Goal: Information Seeking & Learning: Get advice/opinions

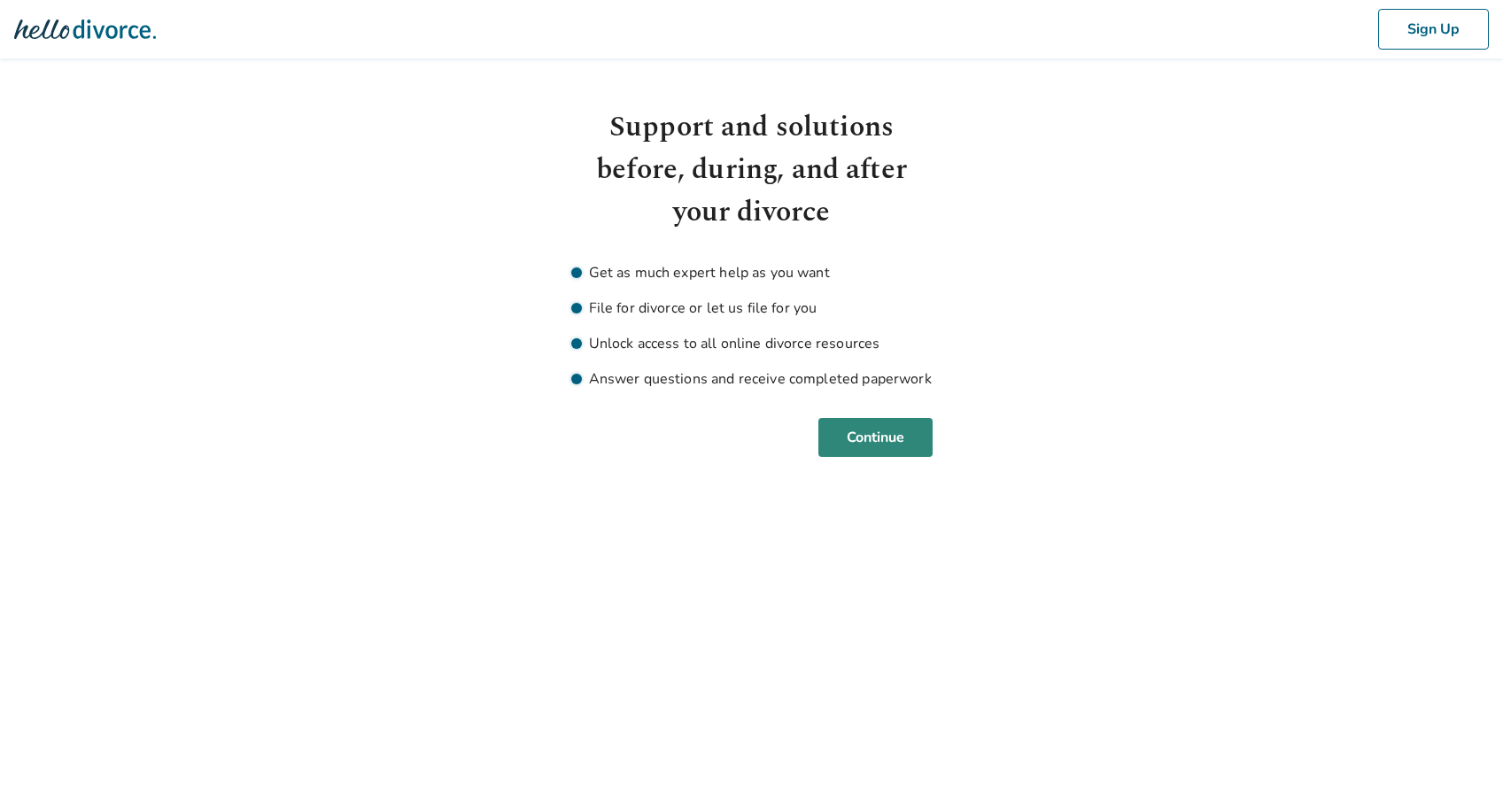
click at [890, 434] on button "Continue" at bounding box center [875, 437] width 114 height 39
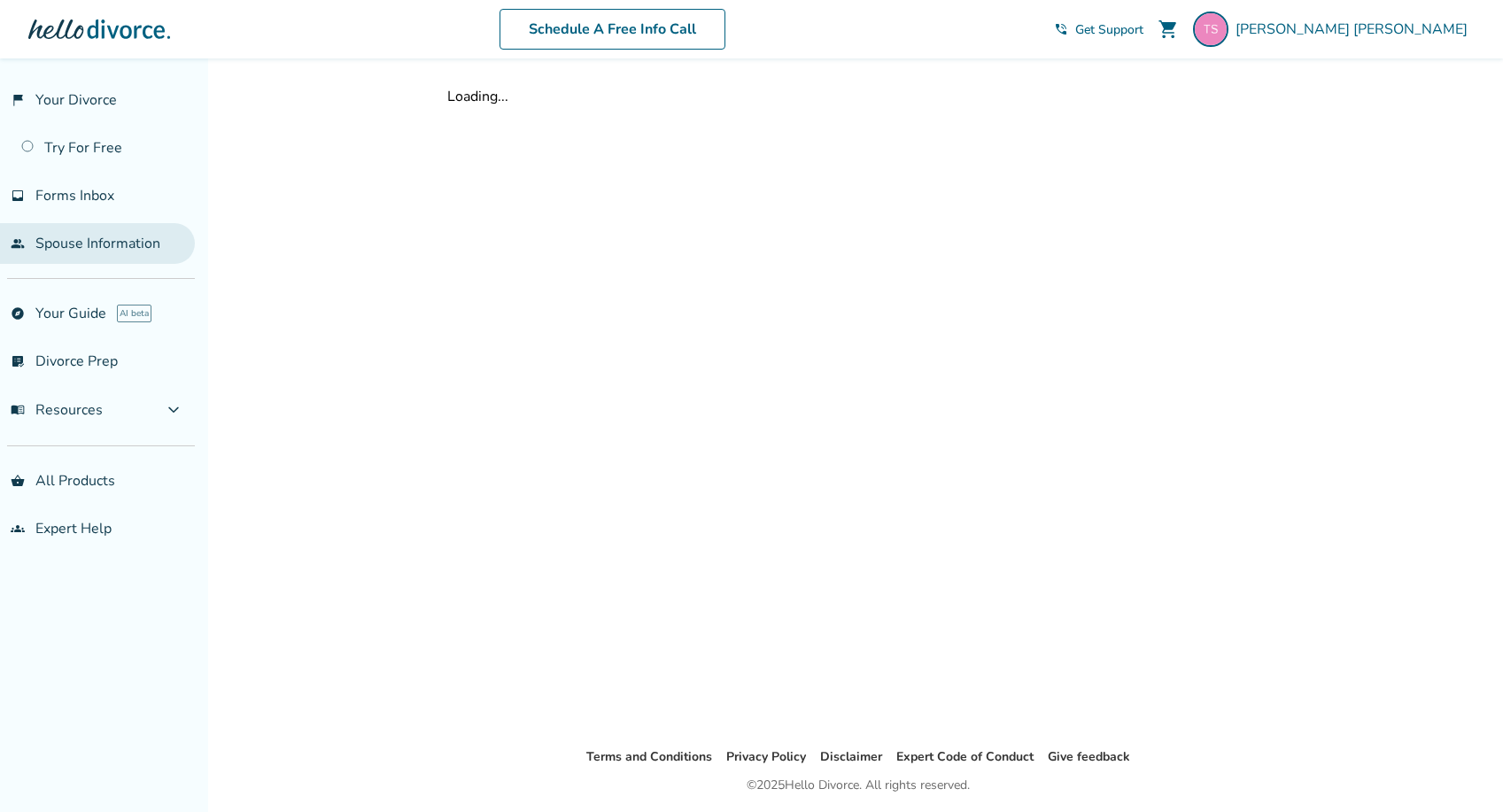
click at [90, 239] on link "people Spouse Information" at bounding box center [97, 243] width 195 height 41
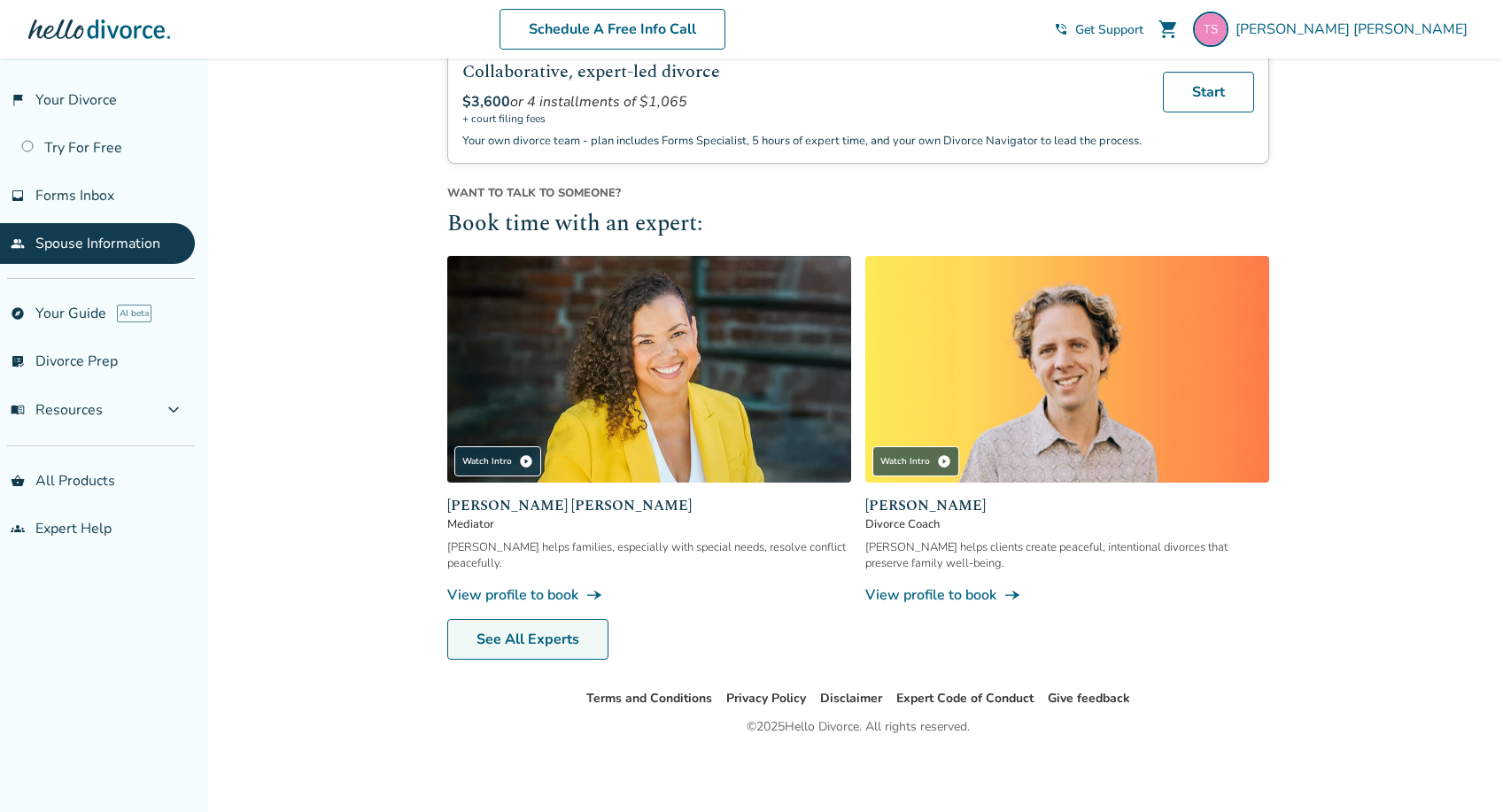
scroll to position [552, 0]
click at [511, 639] on link "See All Experts" at bounding box center [527, 639] width 161 height 41
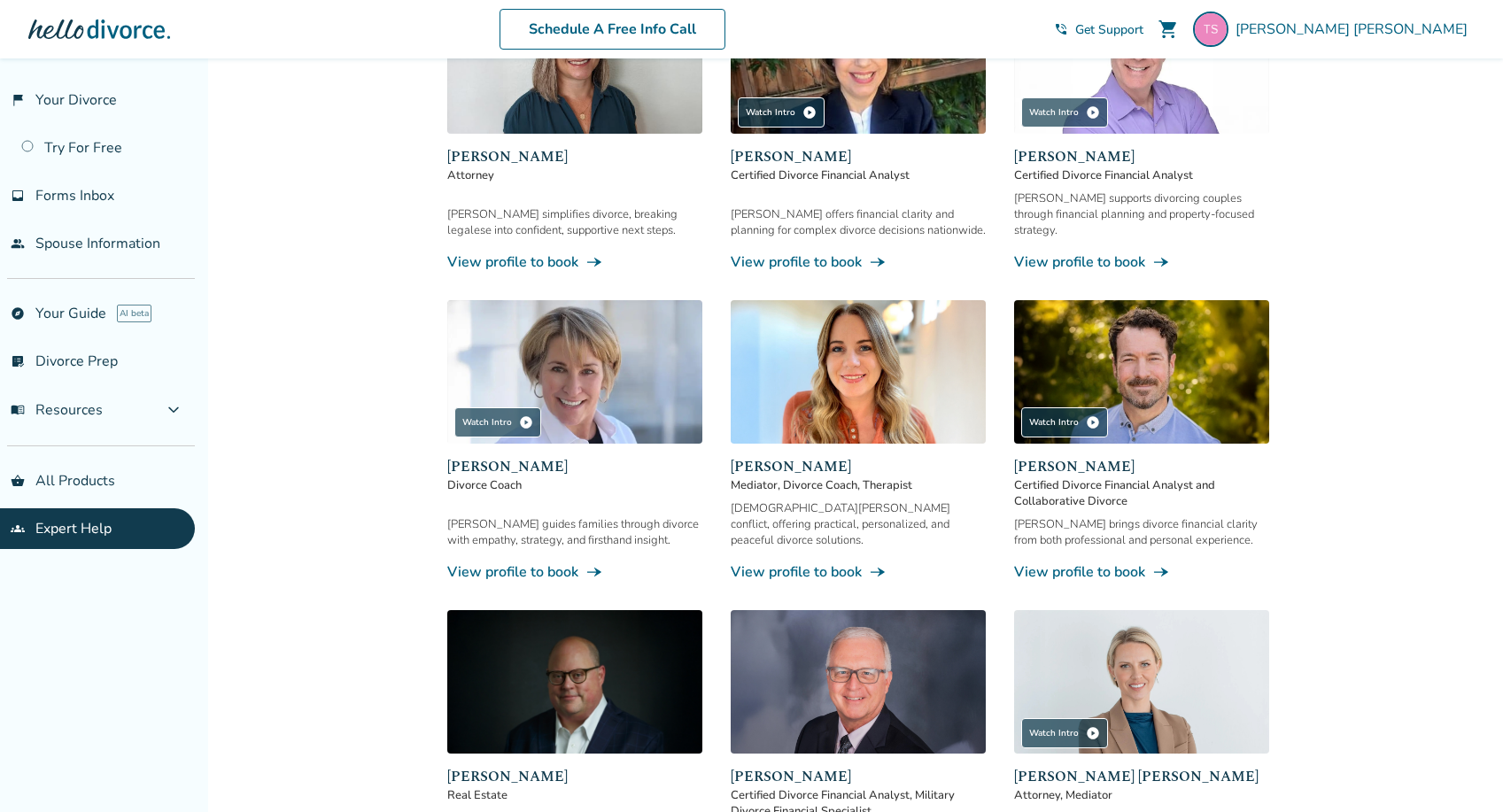
scroll to position [591, 0]
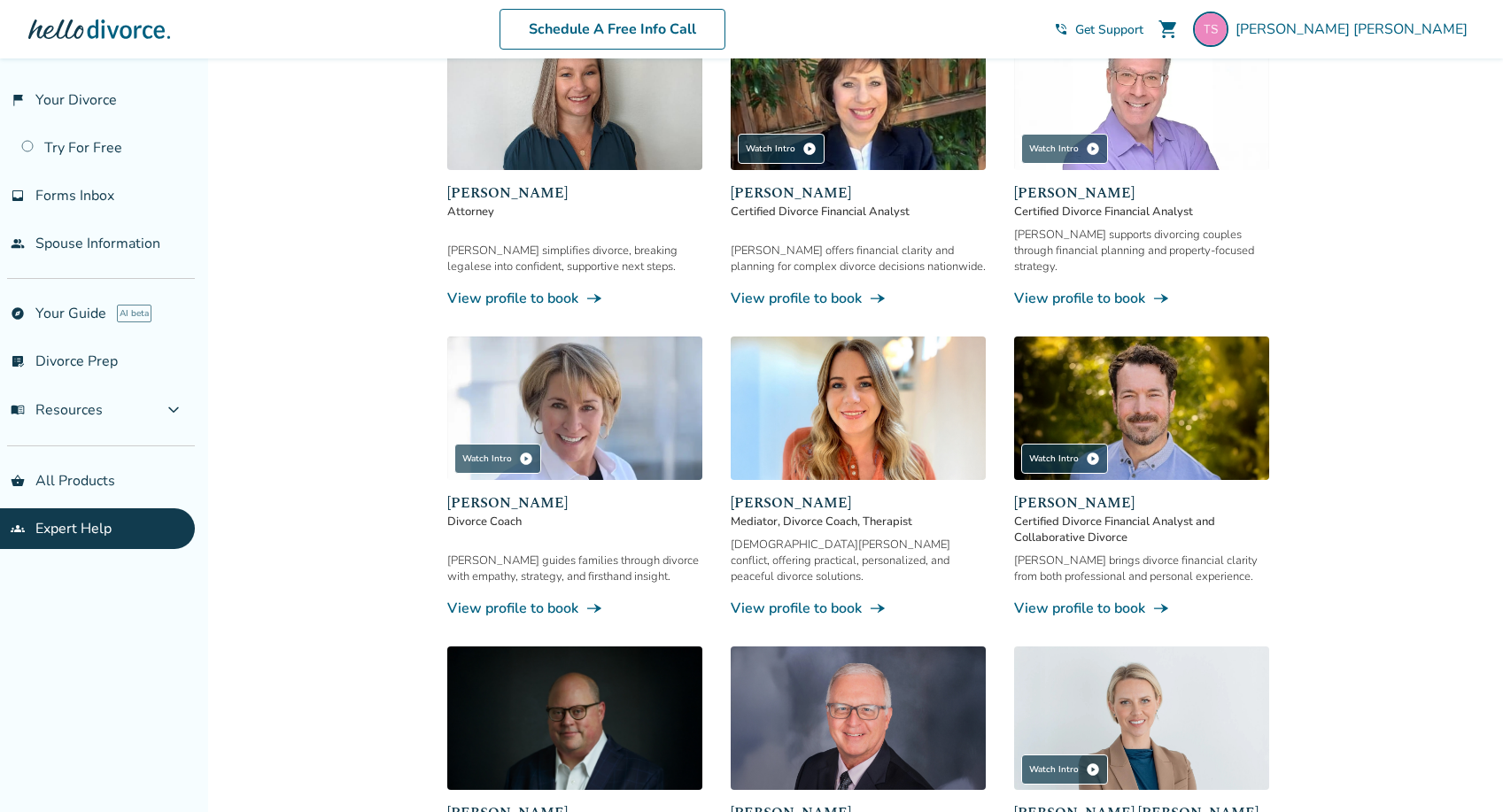
click at [1097, 189] on span "[PERSON_NAME]" at bounding box center [1141, 192] width 255 height 21
click at [1173, 97] on img at bounding box center [1141, 98] width 255 height 143
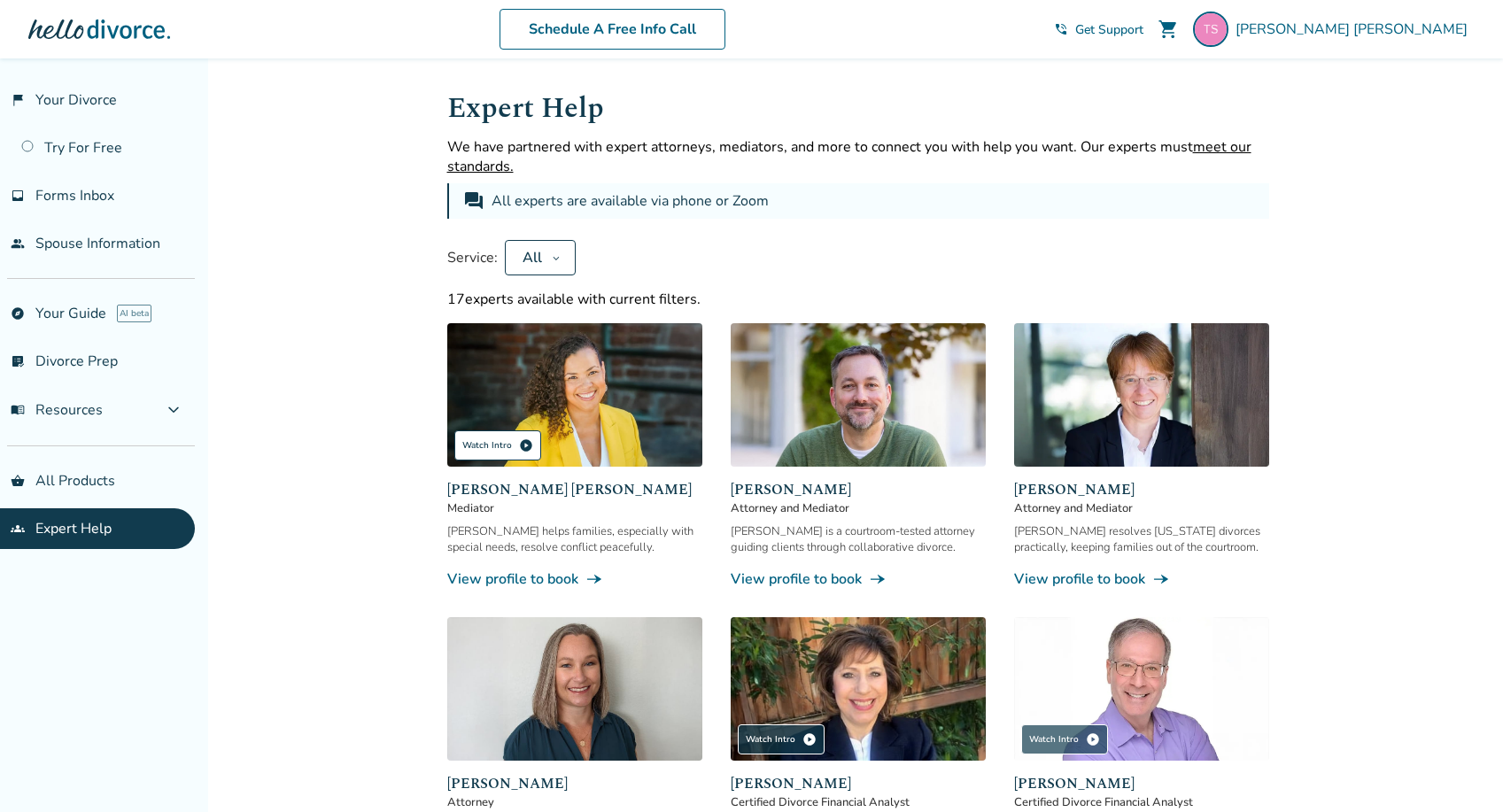
click at [469, 442] on div "Watch Intro play_circle" at bounding box center [497, 445] width 87 height 30
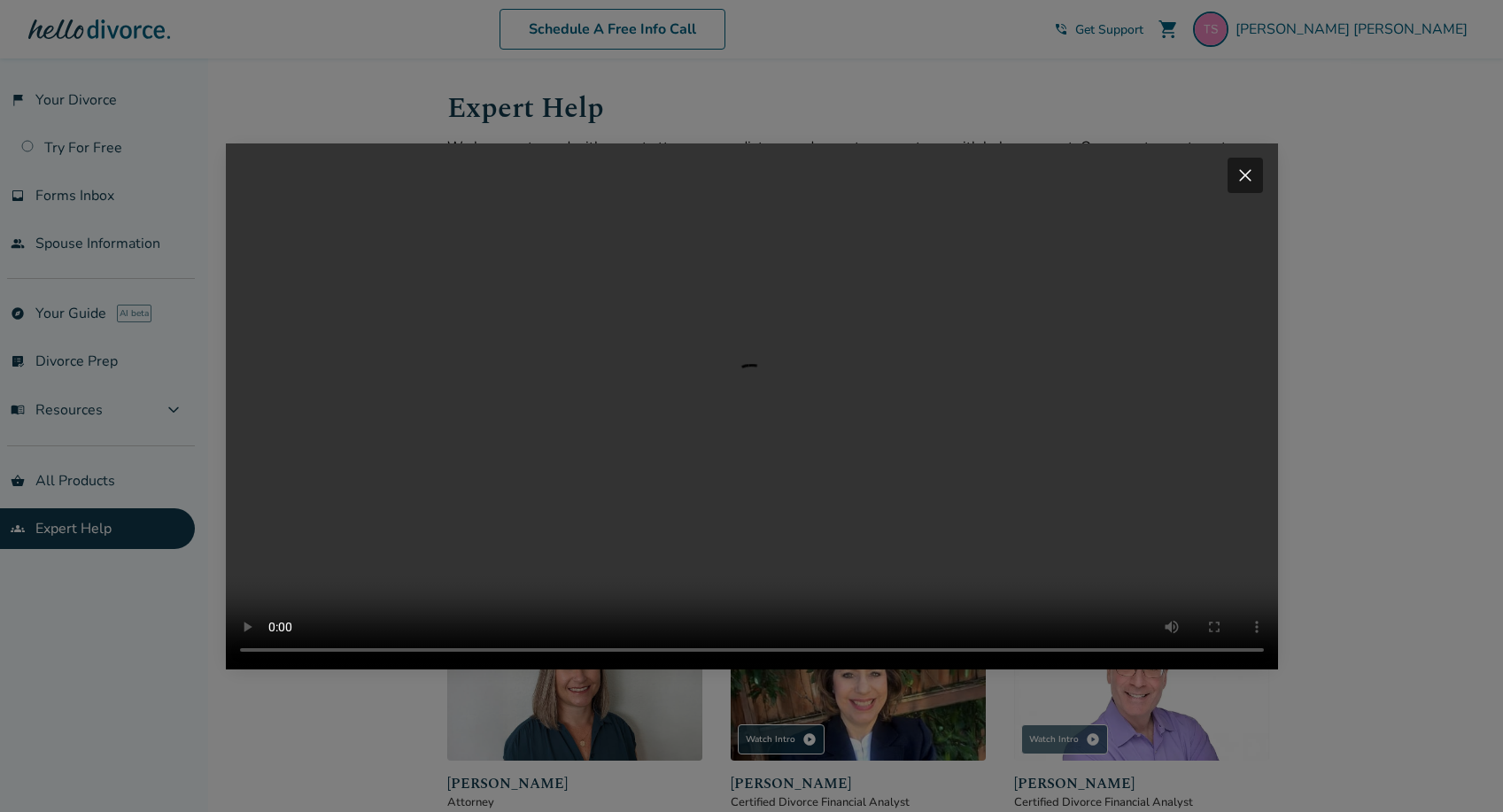
click at [394, 669] on video "Your browser does not support the video tag." at bounding box center [752, 406] width 1052 height 526
click at [1238, 165] on span "close" at bounding box center [1244, 175] width 21 height 21
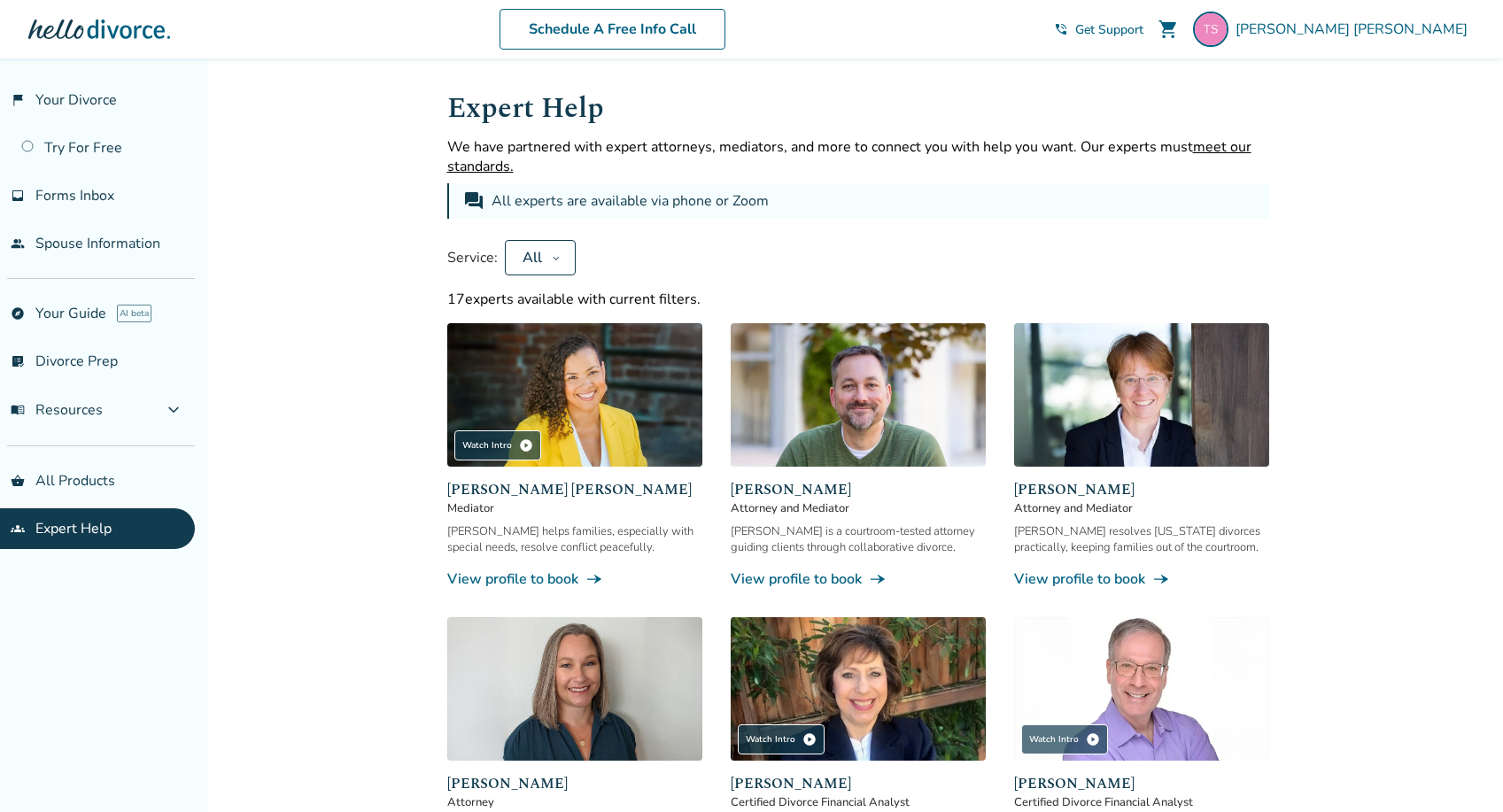
click at [806, 489] on span "[PERSON_NAME]" at bounding box center [857, 489] width 255 height 21
click at [814, 431] on img at bounding box center [857, 394] width 255 height 143
click at [1098, 407] on img at bounding box center [1141, 394] width 255 height 143
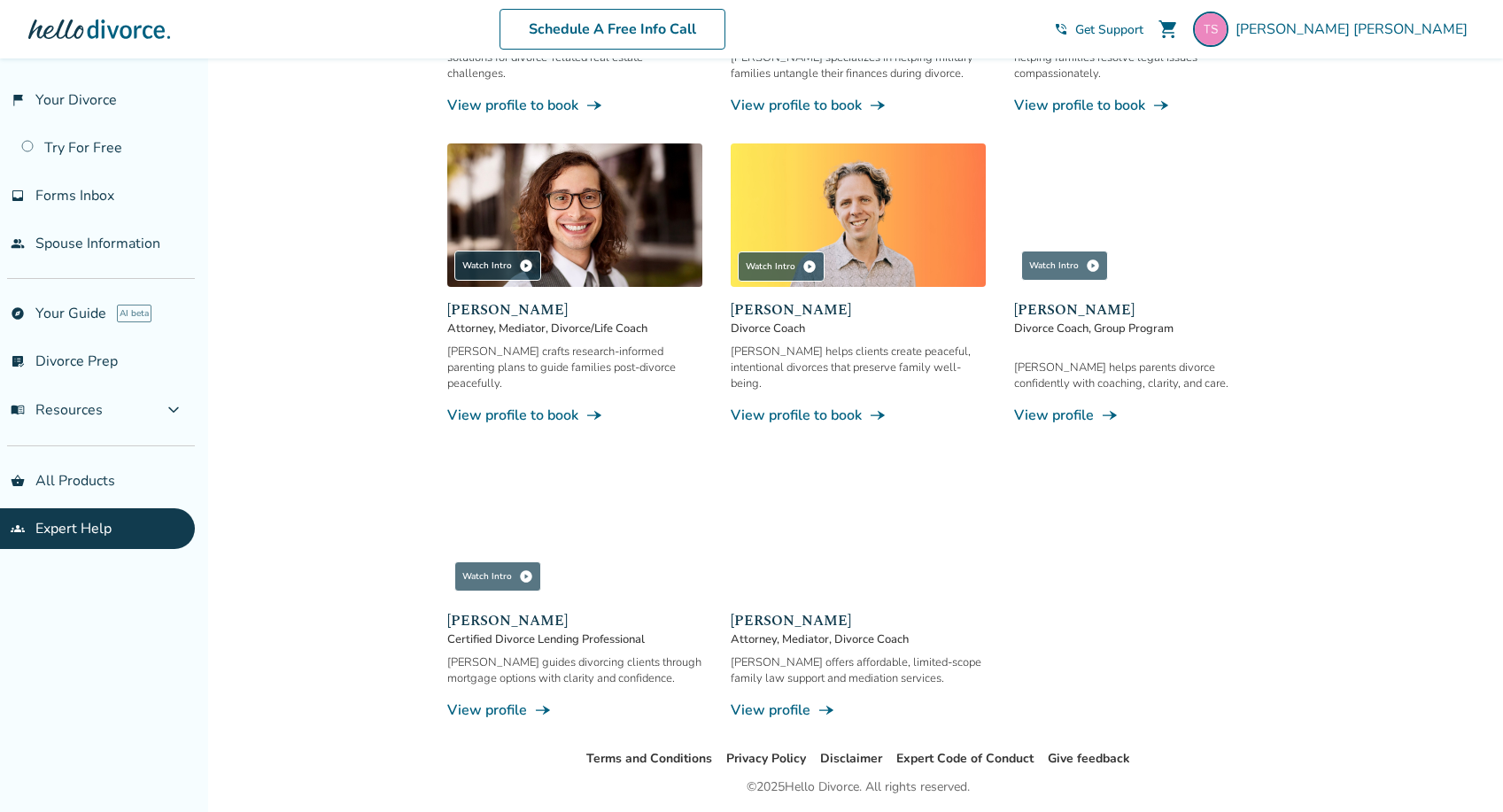
scroll to position [1389, 0]
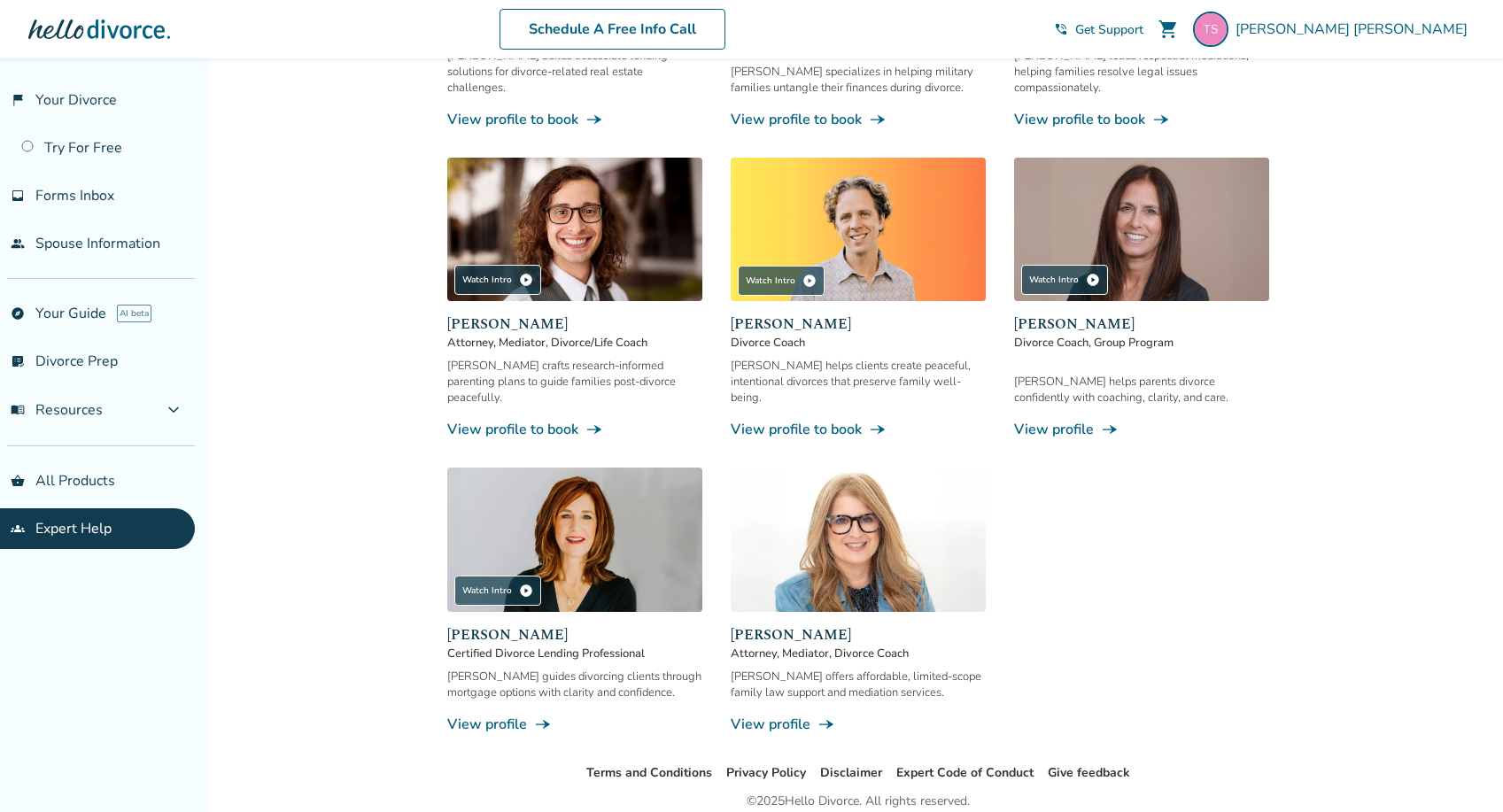
click at [1076, 217] on img at bounding box center [1141, 229] width 255 height 143
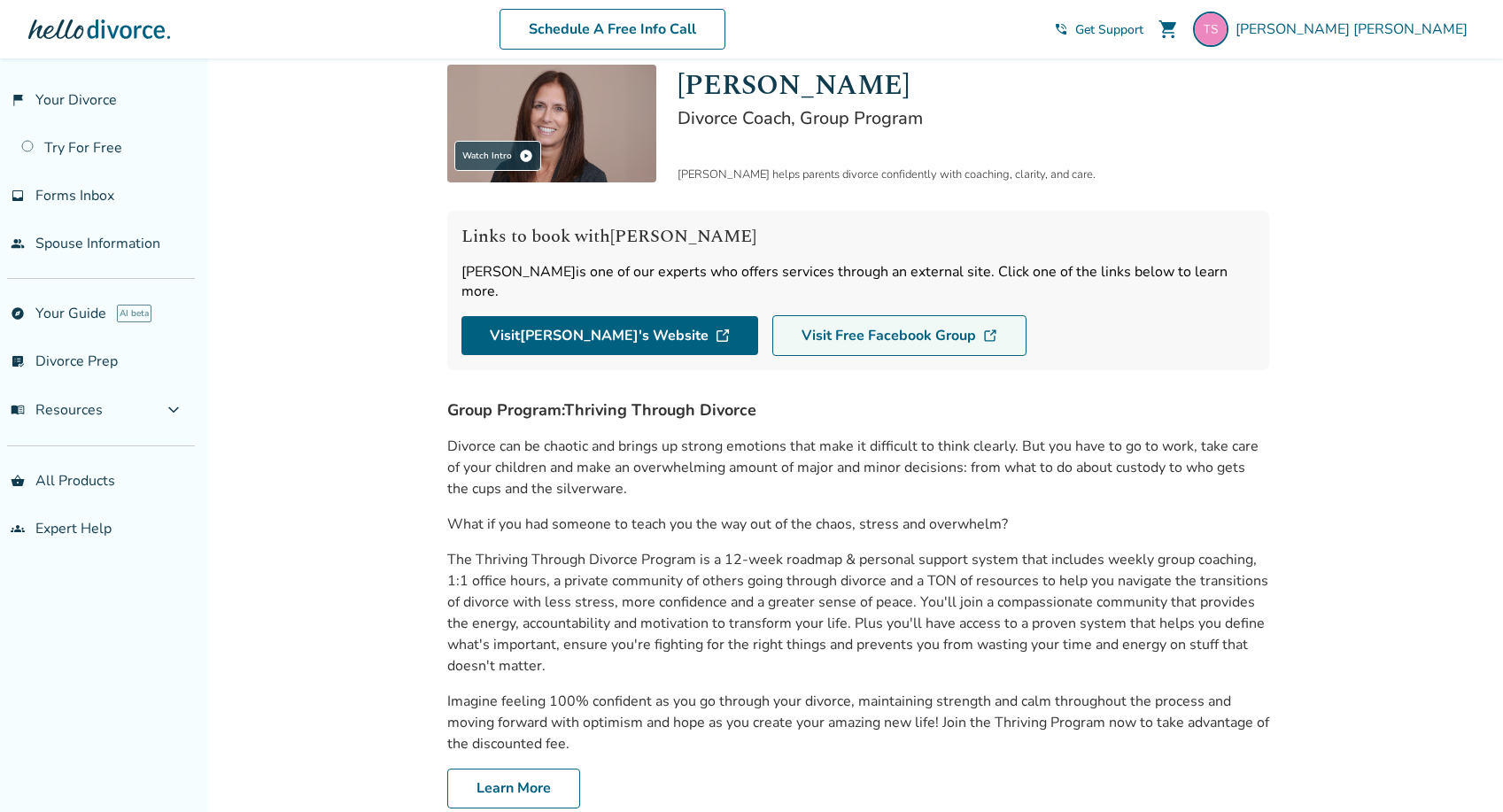
scroll to position [76, 0]
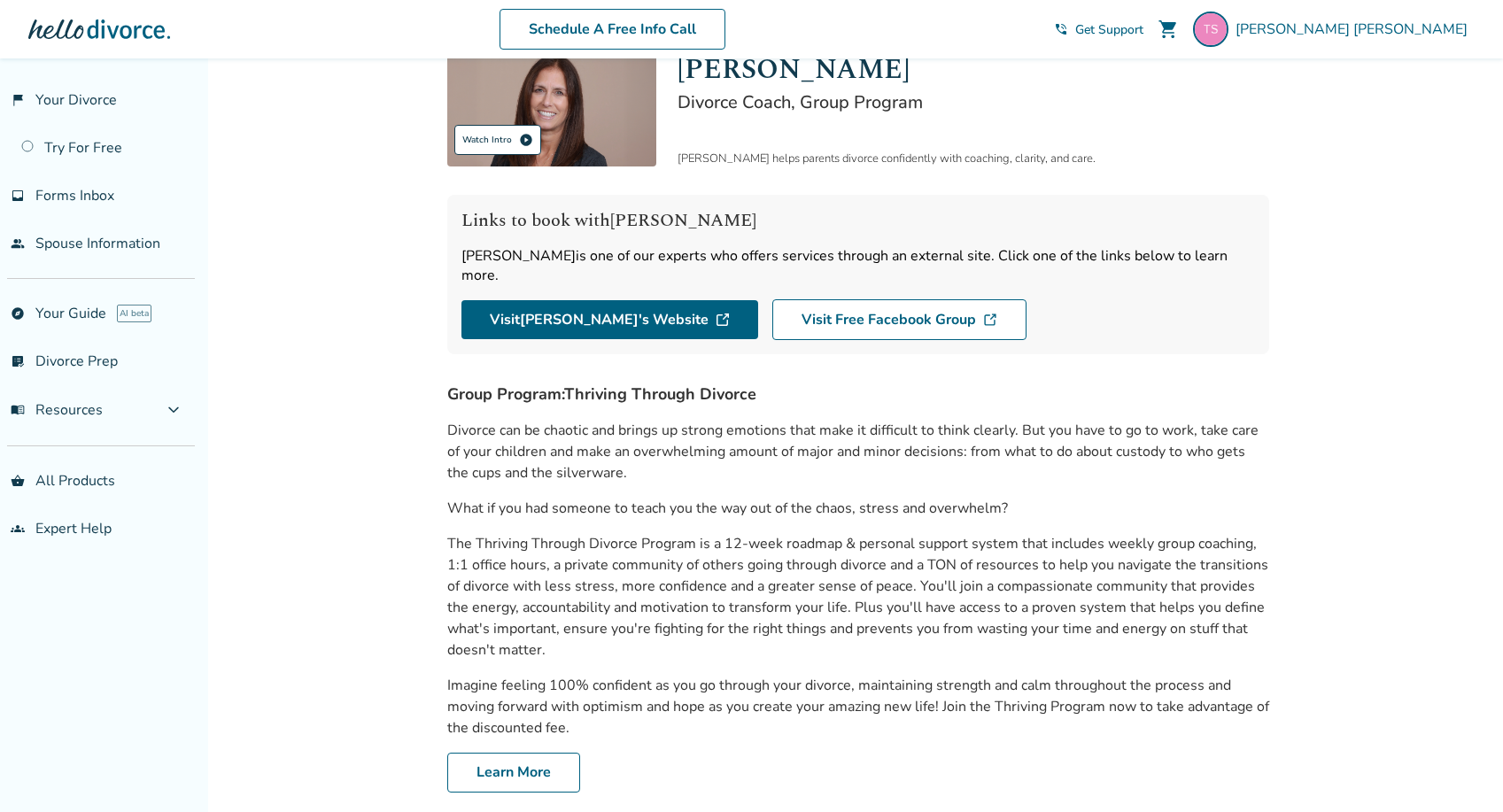
click at [510, 148] on div "Watch Intro play_circle" at bounding box center [497, 140] width 87 height 30
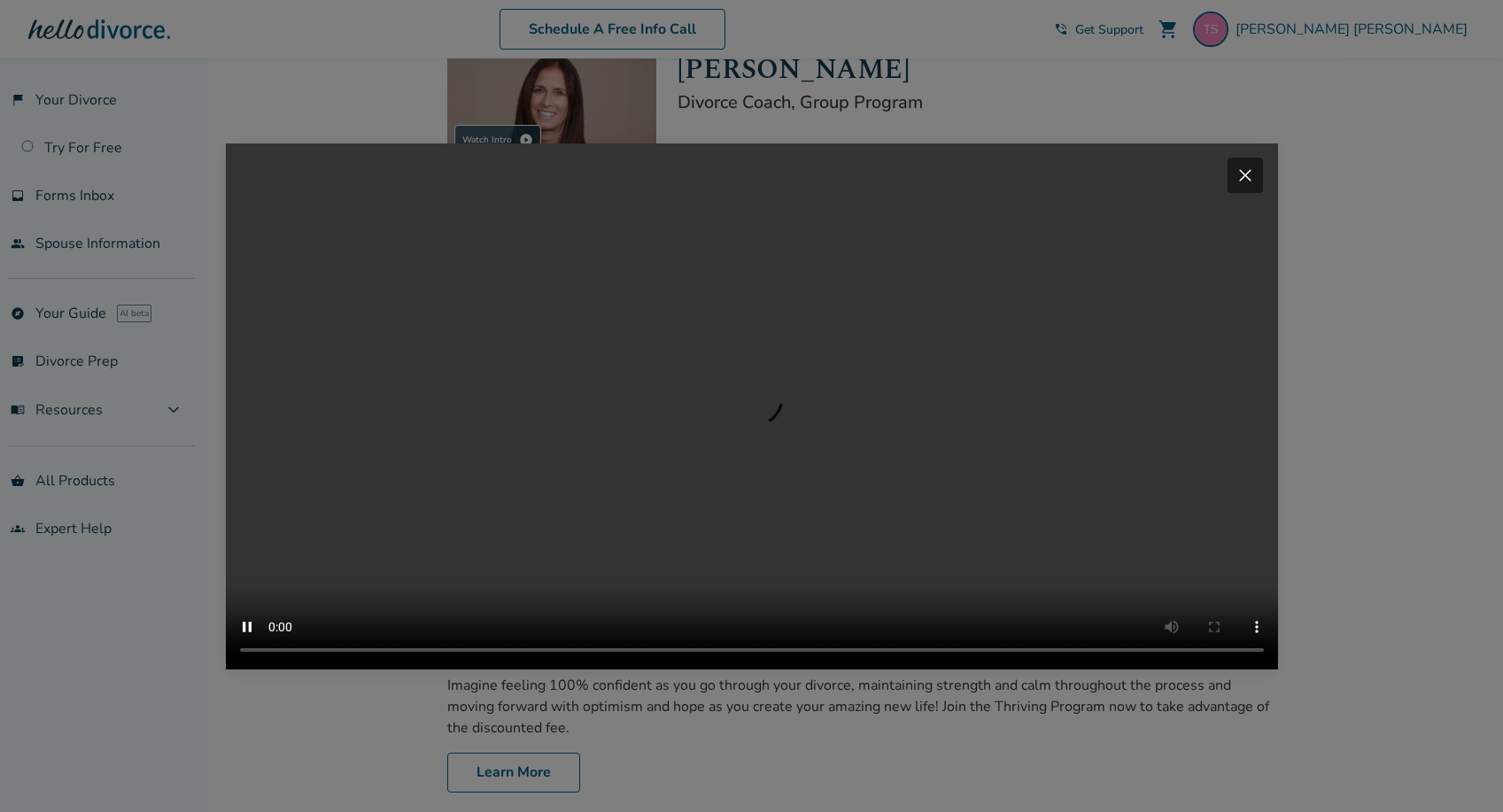
click at [1243, 165] on span "close" at bounding box center [1244, 175] width 21 height 21
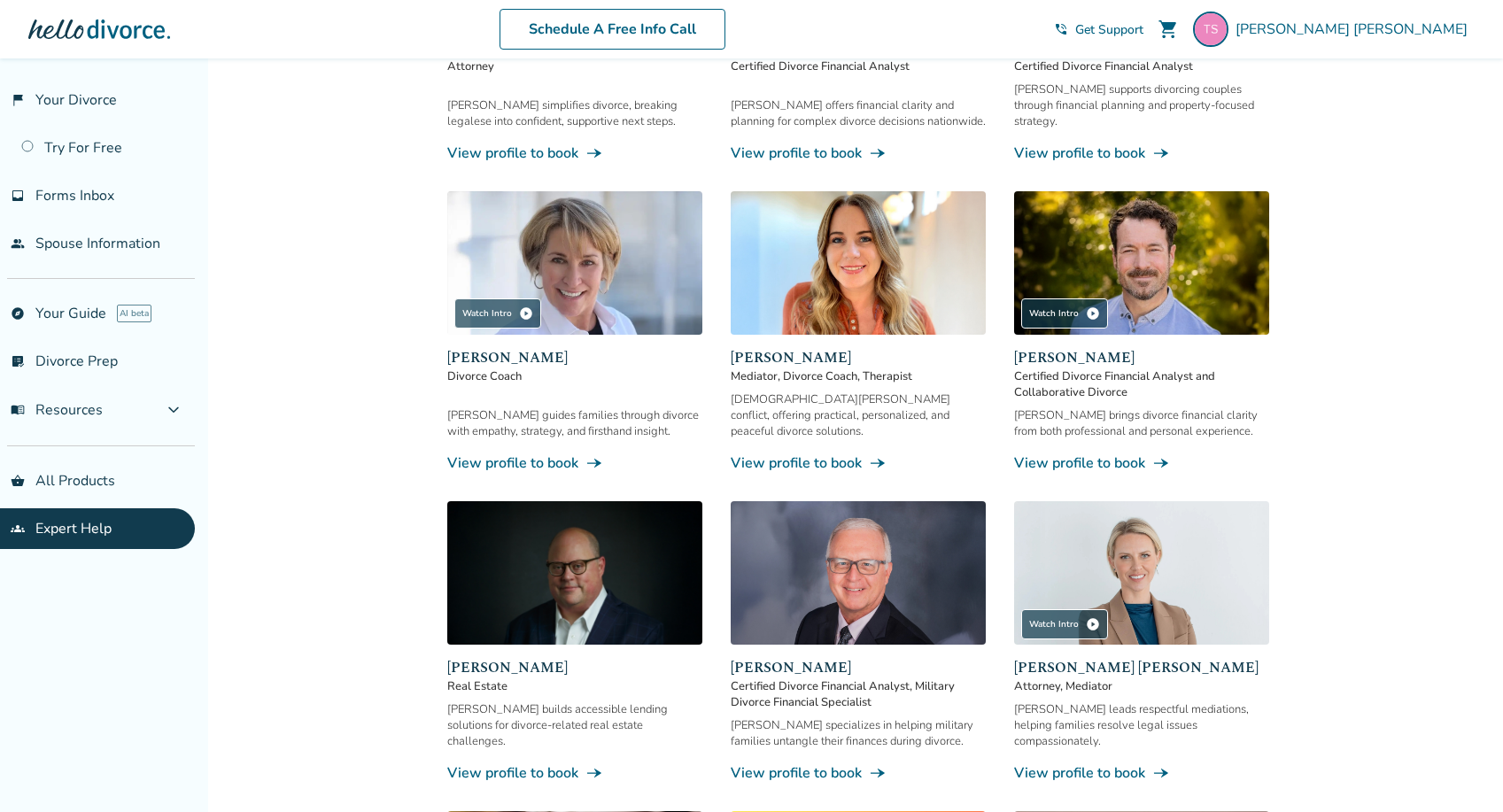
scroll to position [737, 0]
click at [1075, 608] on div "Watch Intro play_circle" at bounding box center [1064, 623] width 87 height 30
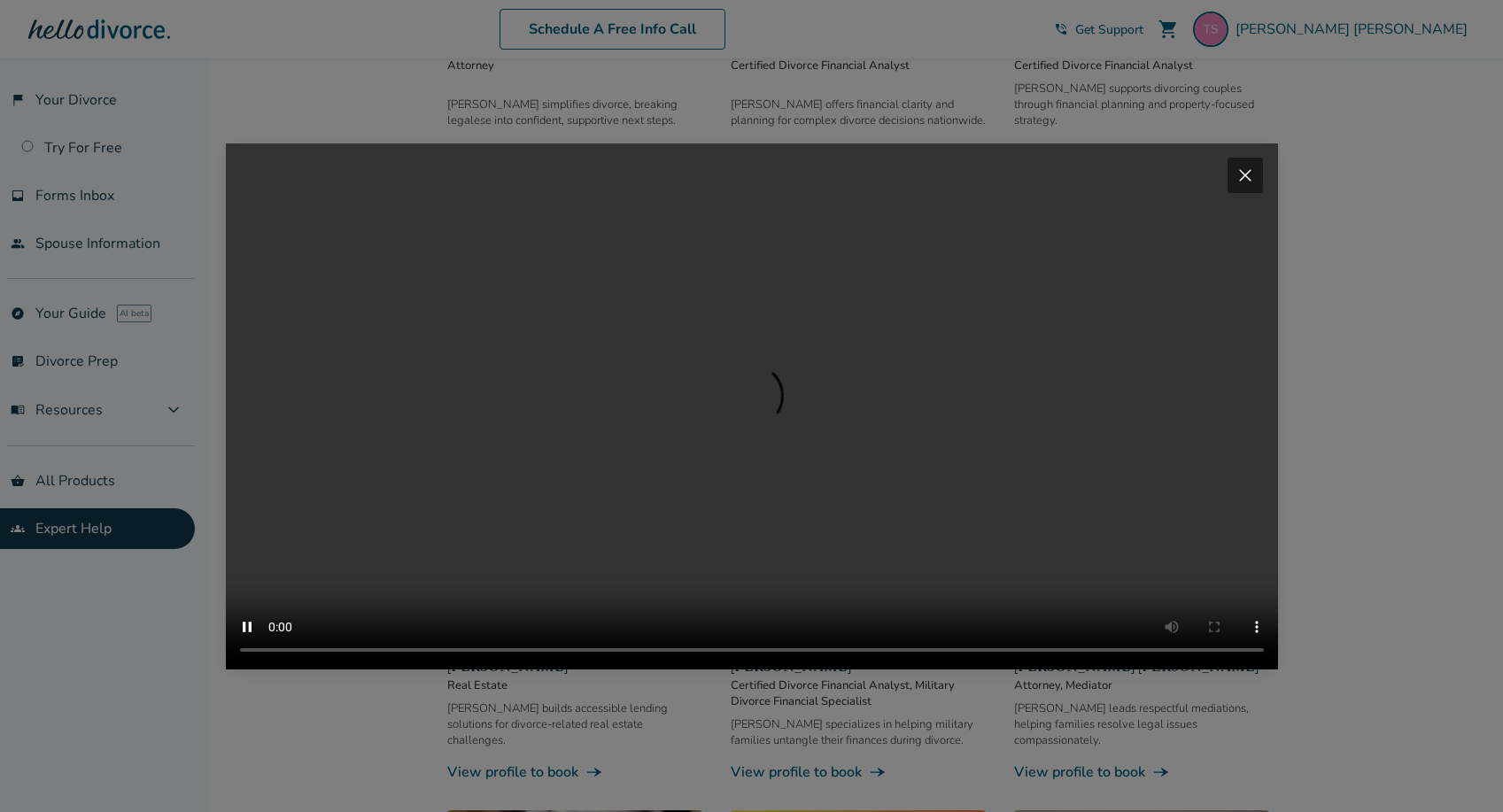
drag, startPoint x: 1242, startPoint y: 135, endPoint x: 987, endPoint y: 398, distance: 366.3
click at [987, 398] on div "Your browser does not support the video tag. close" at bounding box center [752, 406] width 1052 height 526
click at [1065, 669] on video "Your browser does not support the video tag." at bounding box center [752, 406] width 1052 height 526
click at [1254, 165] on span "close" at bounding box center [1244, 175] width 21 height 21
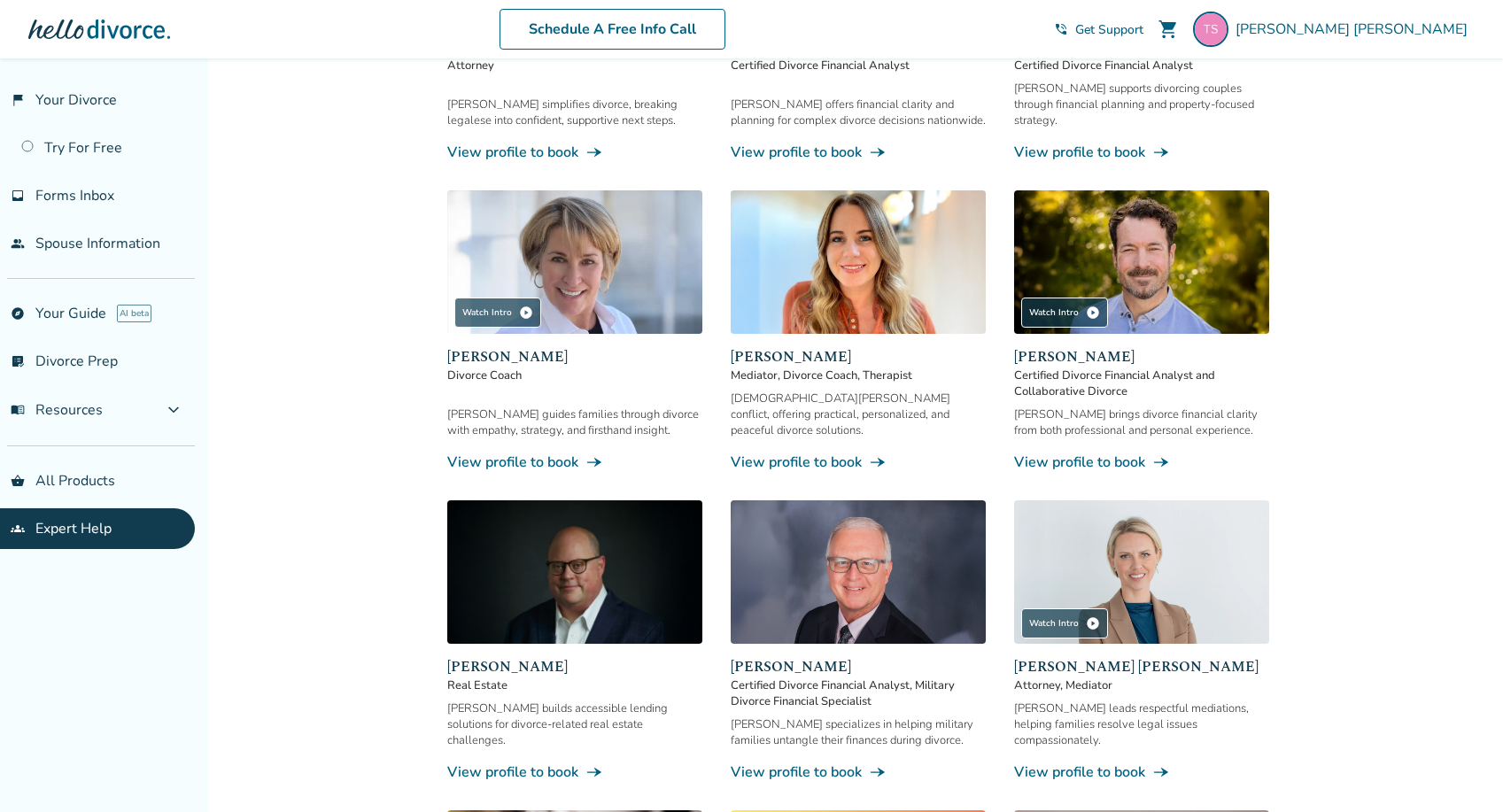
click at [1119, 762] on link "View profile to book line_end_arrow_notch" at bounding box center [1141, 771] width 255 height 19
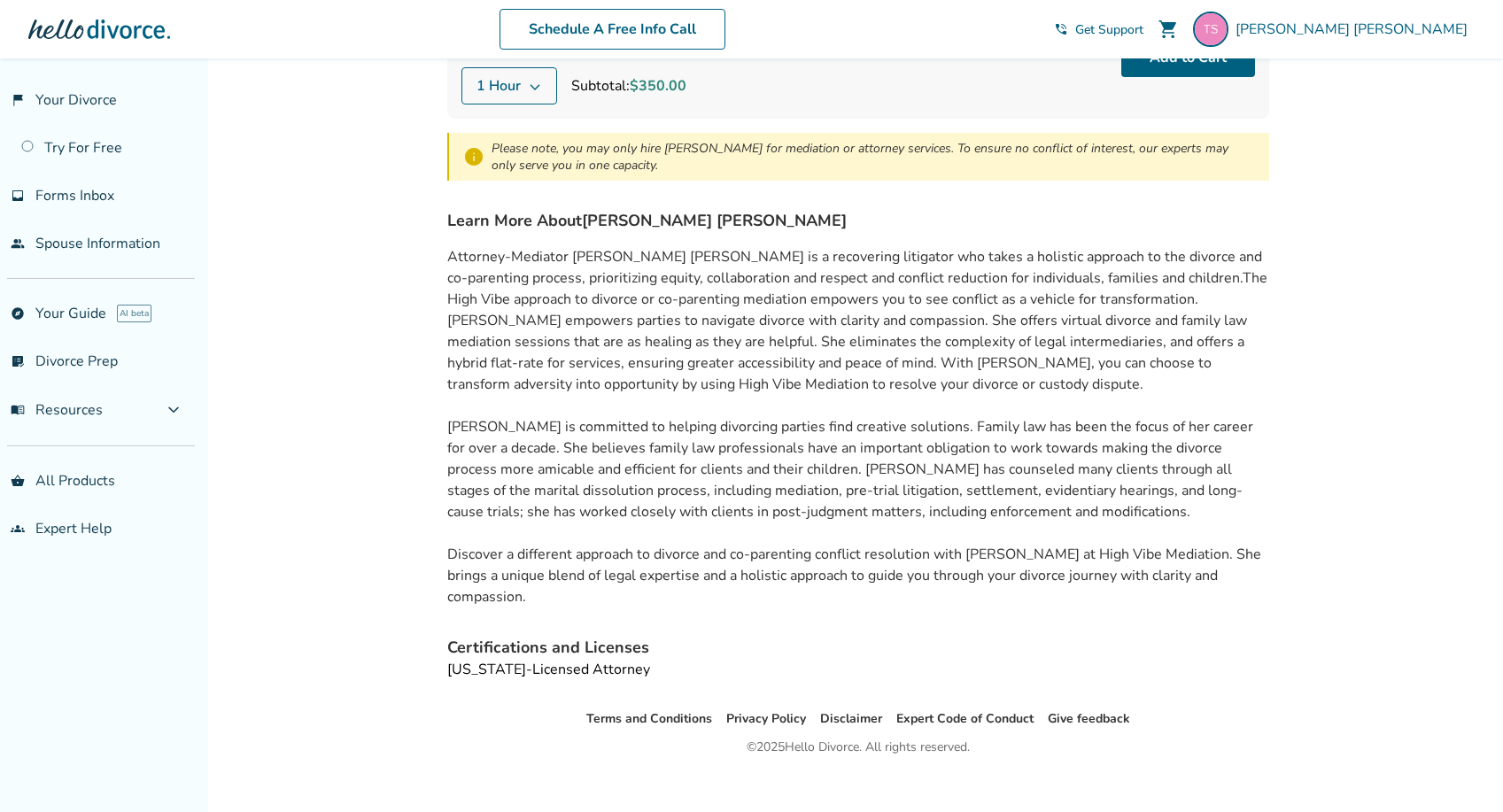
scroll to position [410, 0]
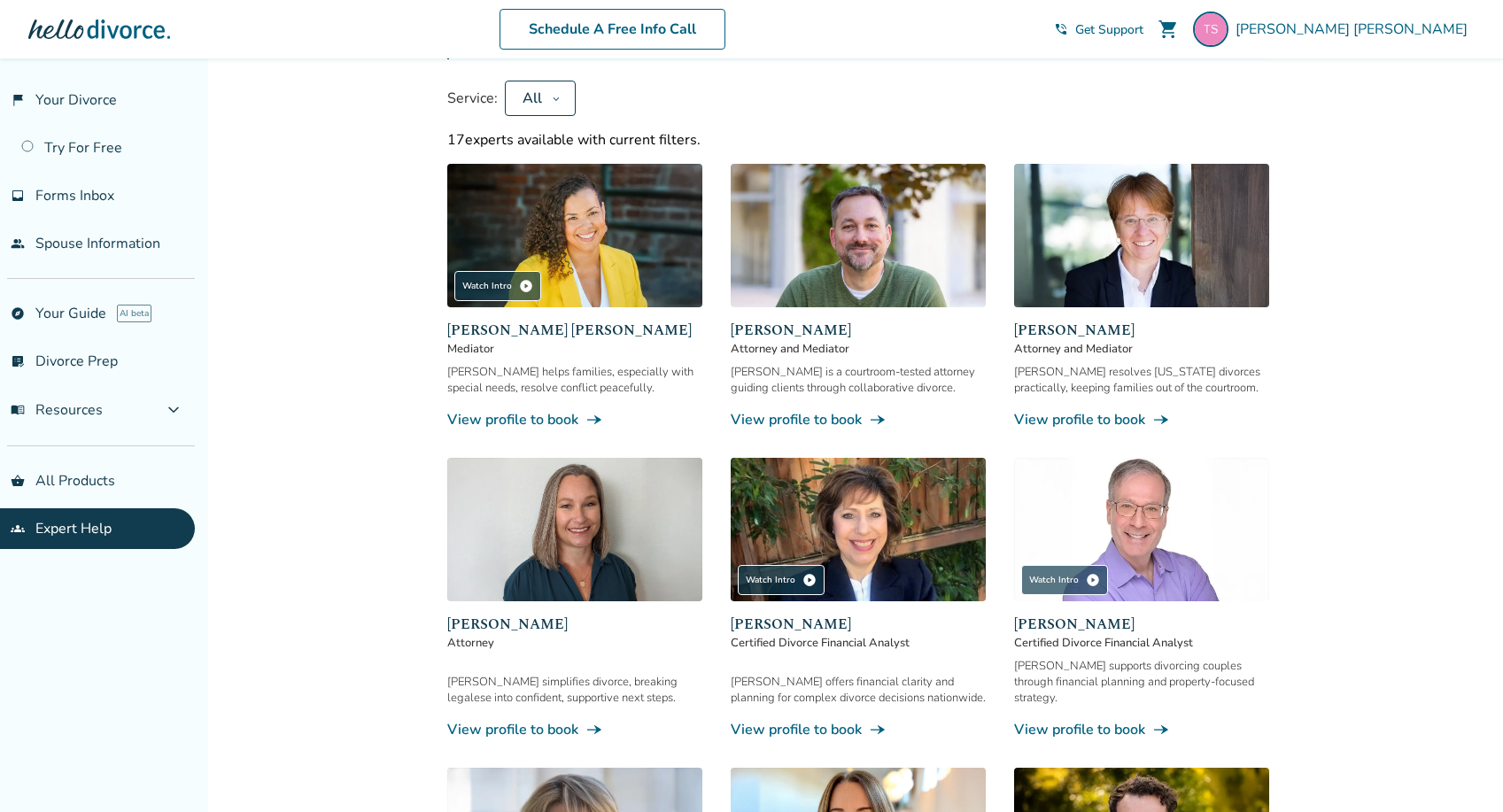
scroll to position [104, 0]
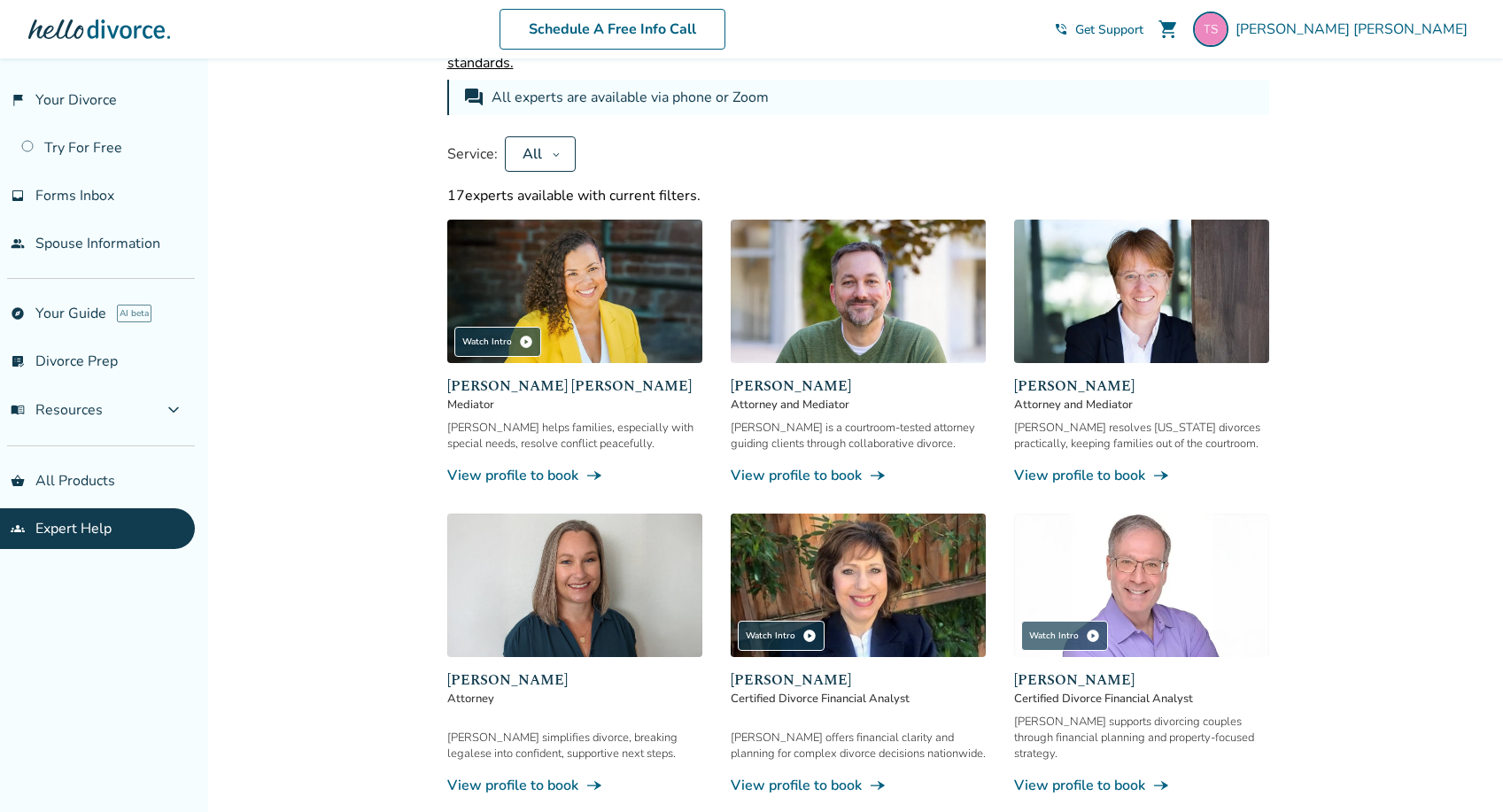
click at [771, 382] on span "[PERSON_NAME]" at bounding box center [857, 385] width 255 height 21
click at [774, 359] on img at bounding box center [857, 291] width 255 height 143
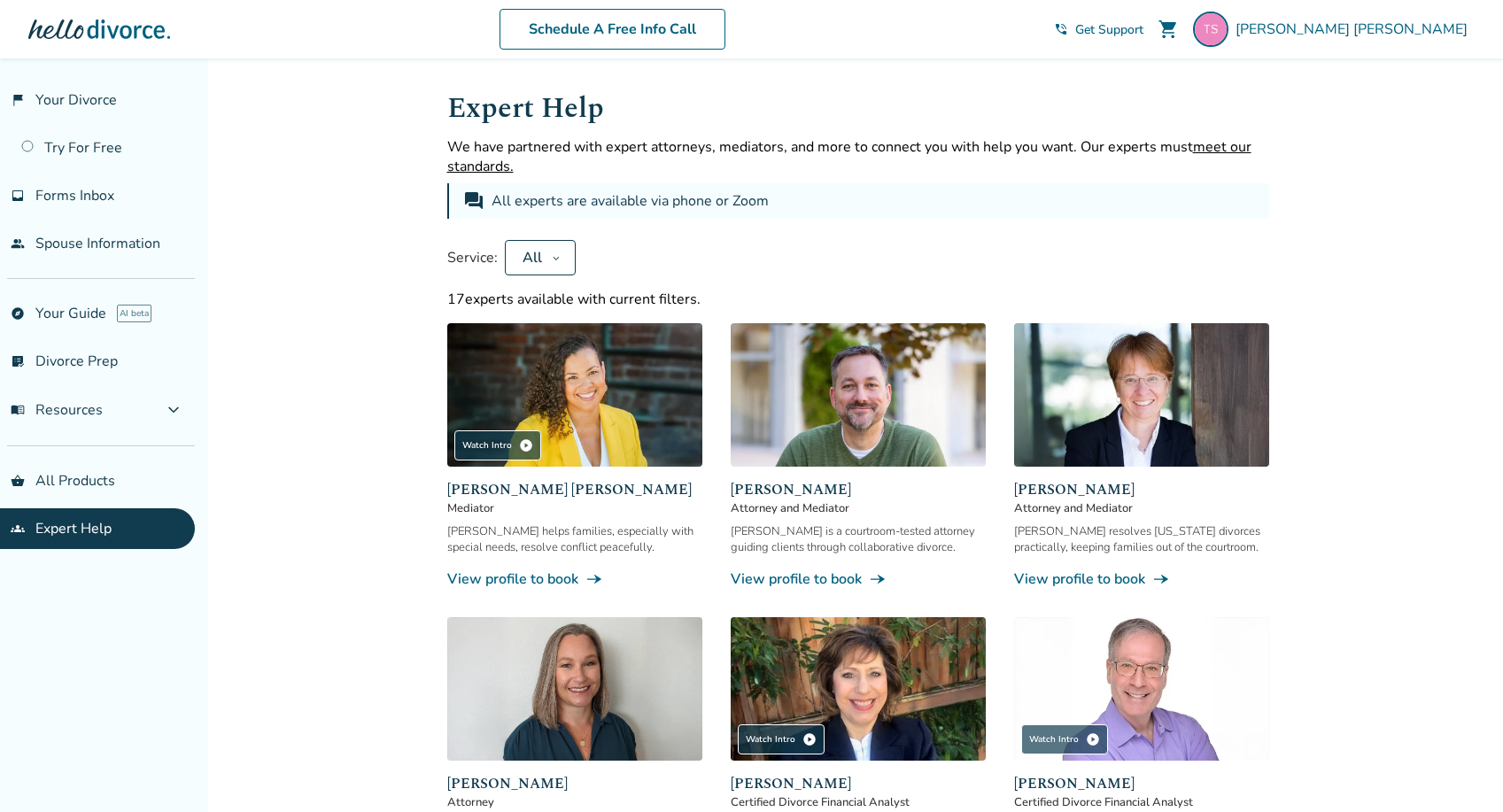
scroll to position [58, 0]
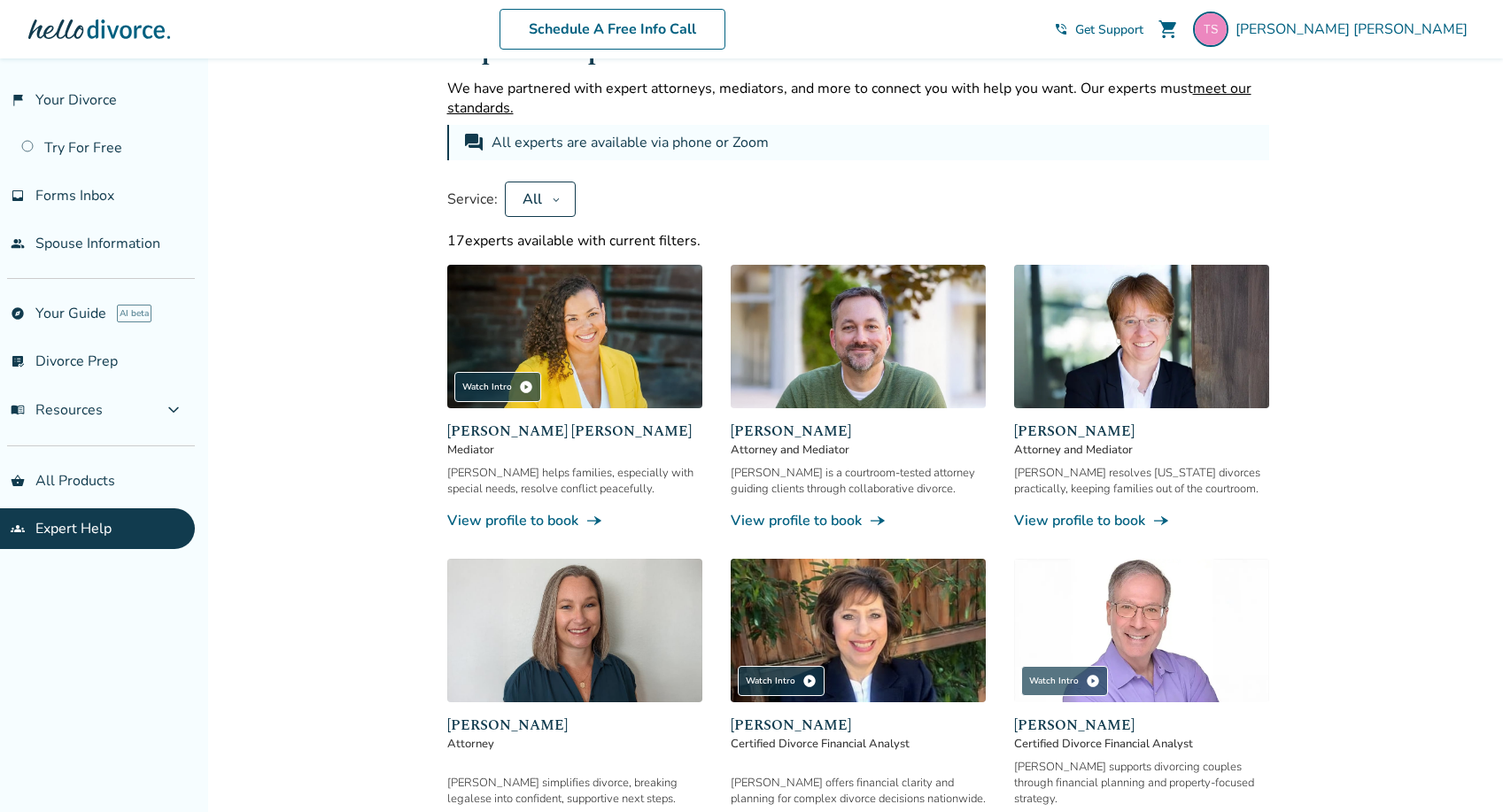
click at [607, 618] on img at bounding box center [574, 630] width 255 height 143
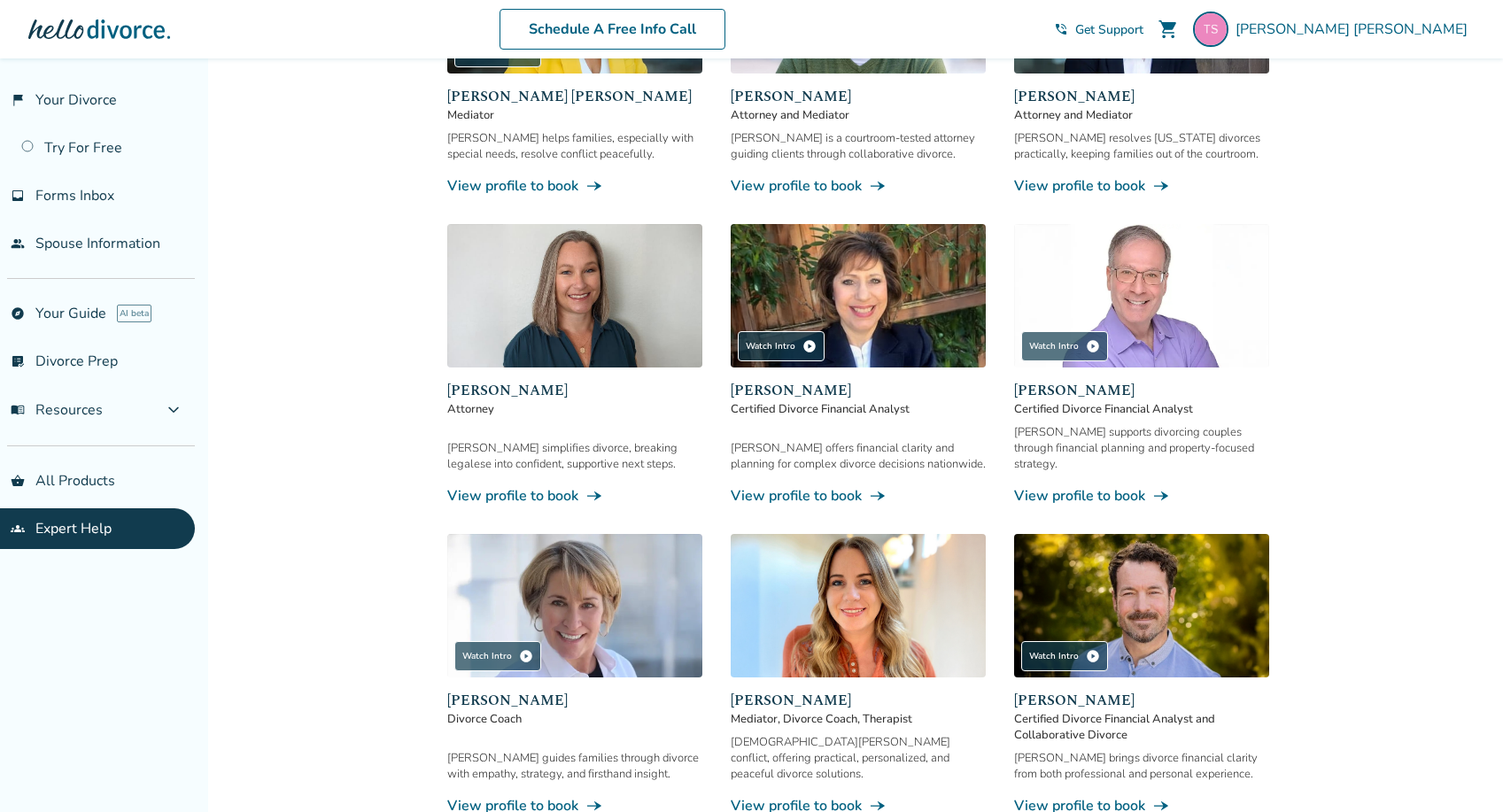
scroll to position [413, 0]
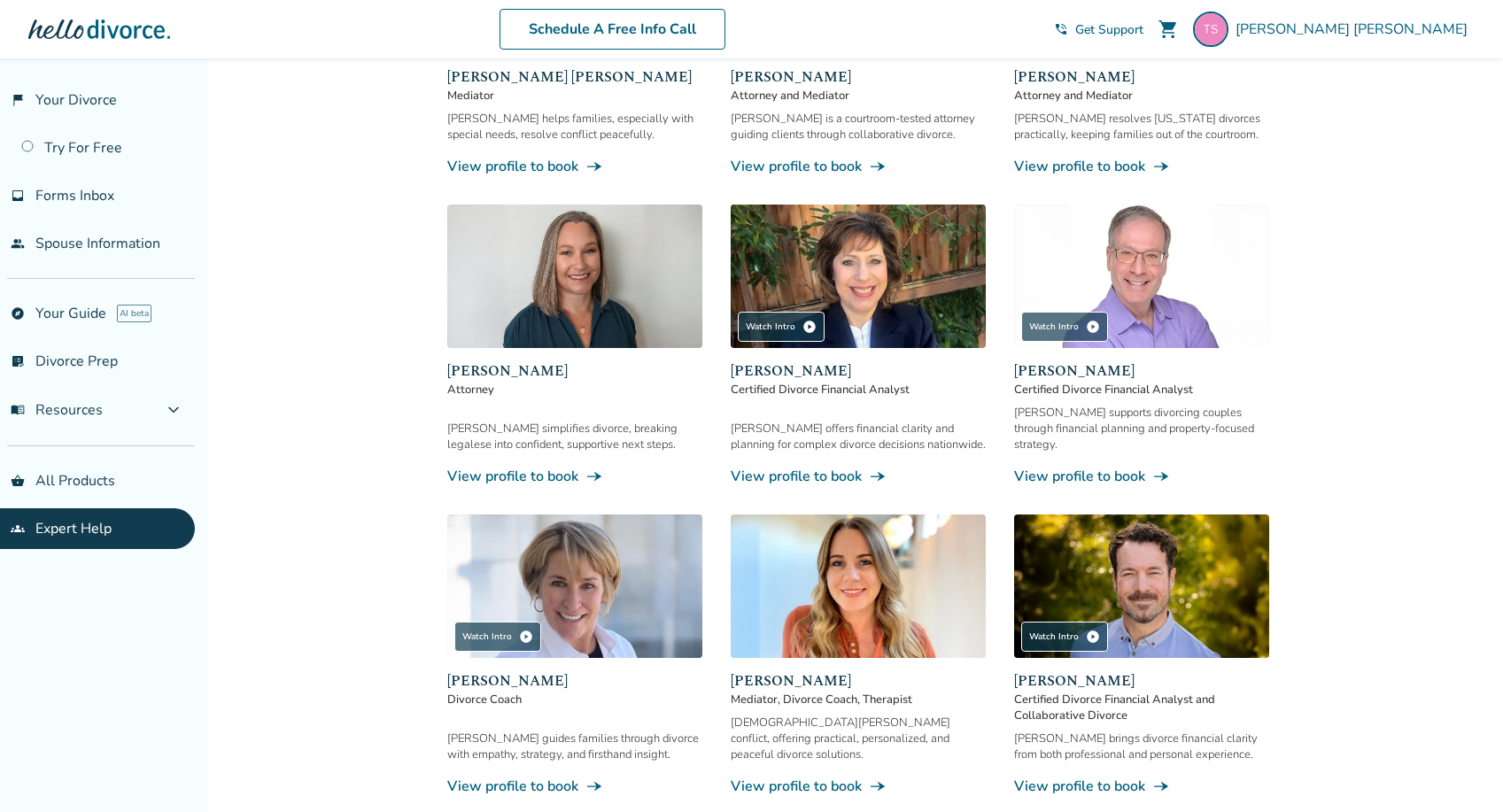
click at [884, 385] on span "Certified Divorce Financial Analyst" at bounding box center [857, 390] width 255 height 16
click at [843, 467] on link "View profile to book line_end_arrow_notch" at bounding box center [857, 476] width 255 height 19
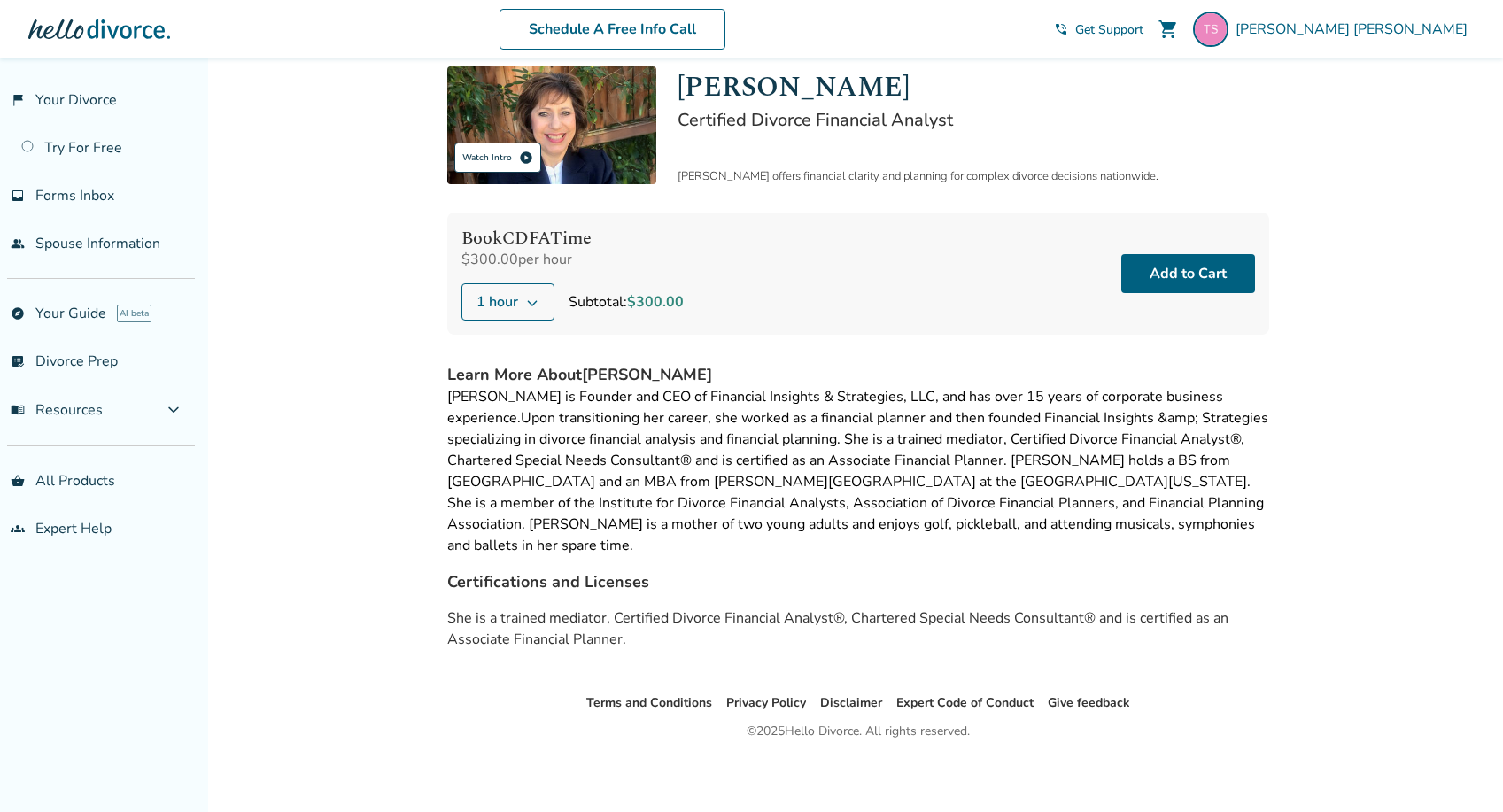
click at [482, 159] on div "Watch Intro play_circle" at bounding box center [497, 158] width 87 height 30
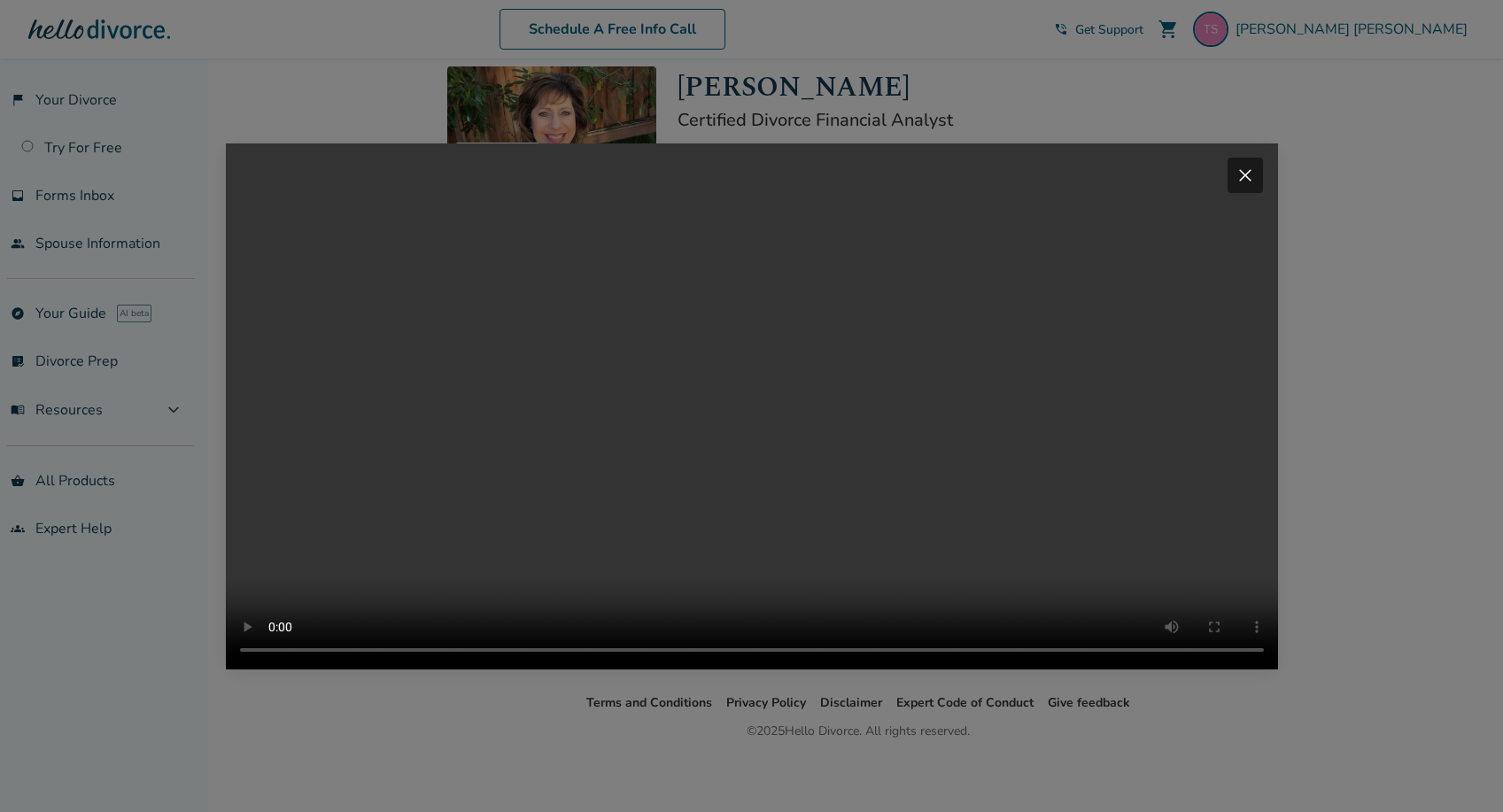
click at [1237, 165] on span "close" at bounding box center [1244, 175] width 21 height 21
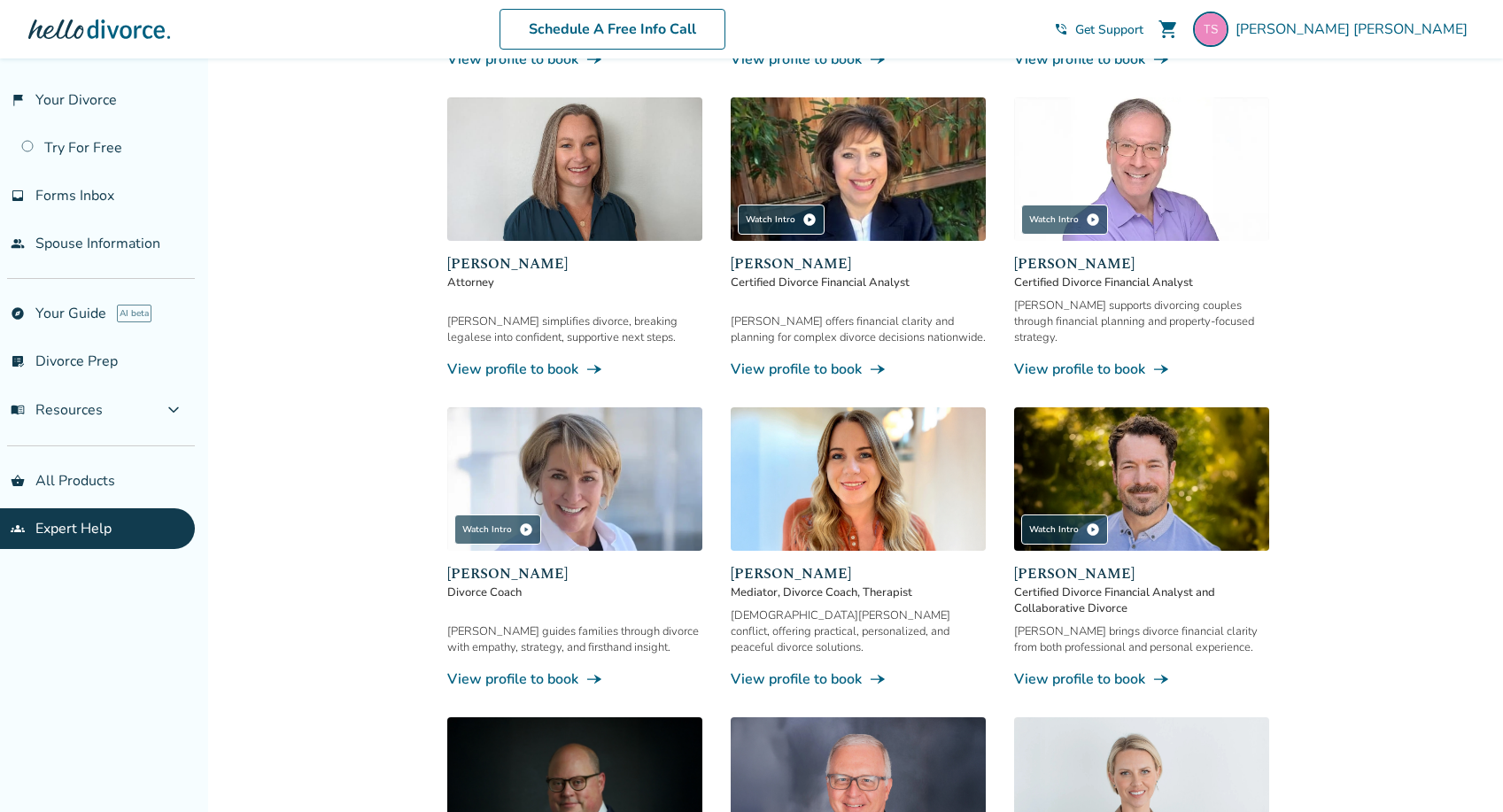
scroll to position [535, 0]
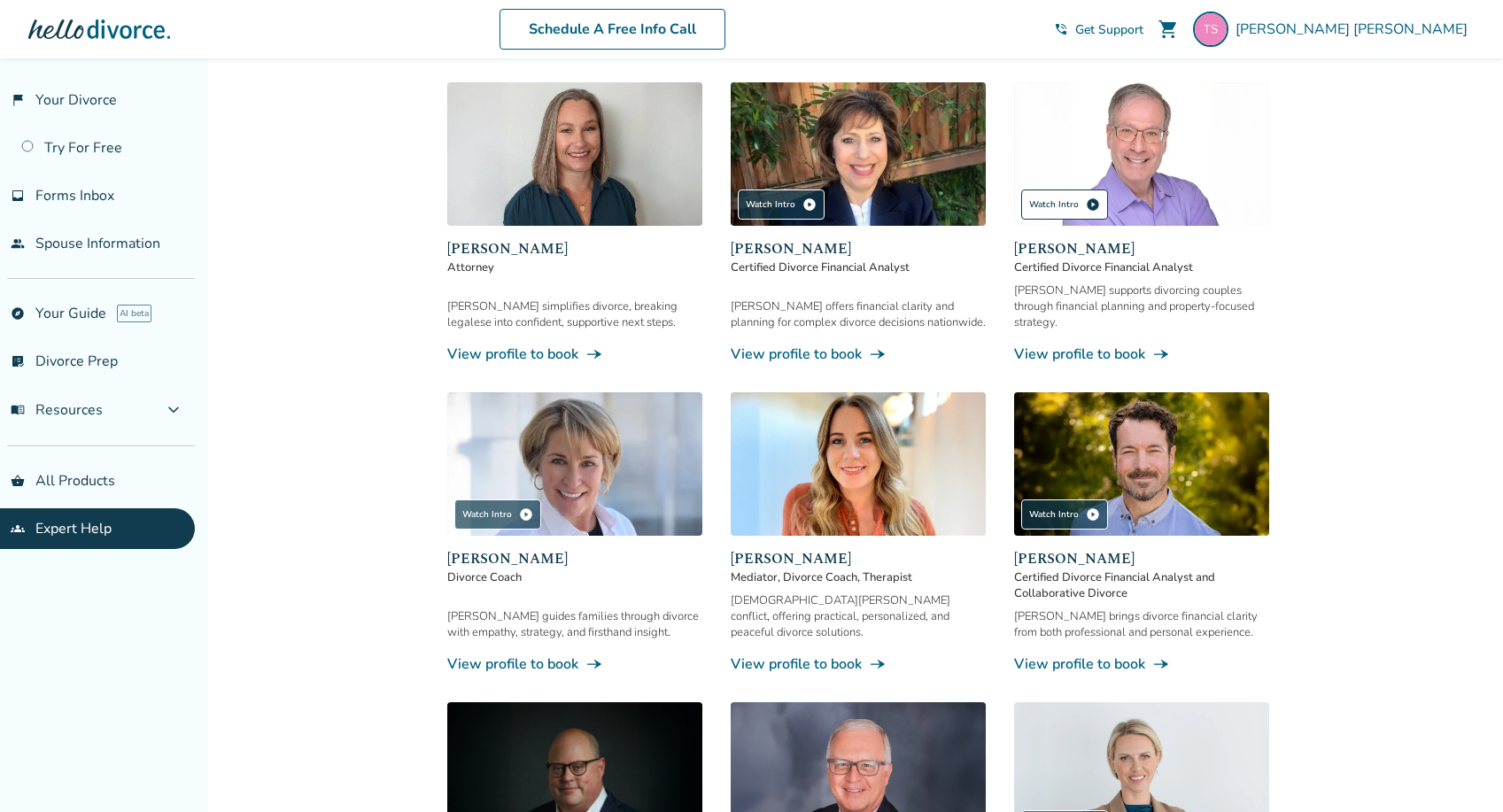
click at [1053, 210] on div "Watch Intro play_circle" at bounding box center [1064, 204] width 87 height 30
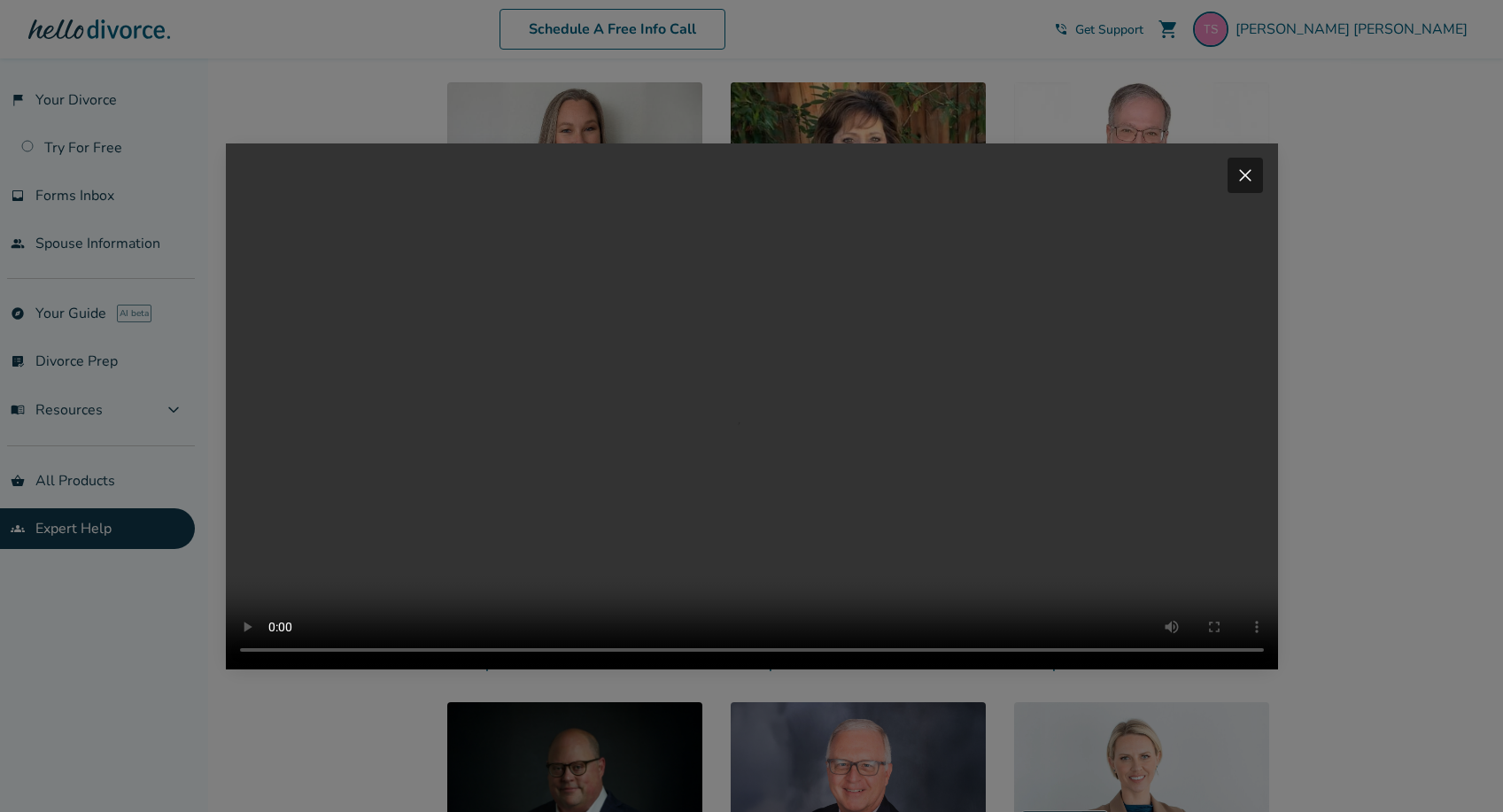
click at [1248, 165] on span "close" at bounding box center [1244, 175] width 21 height 21
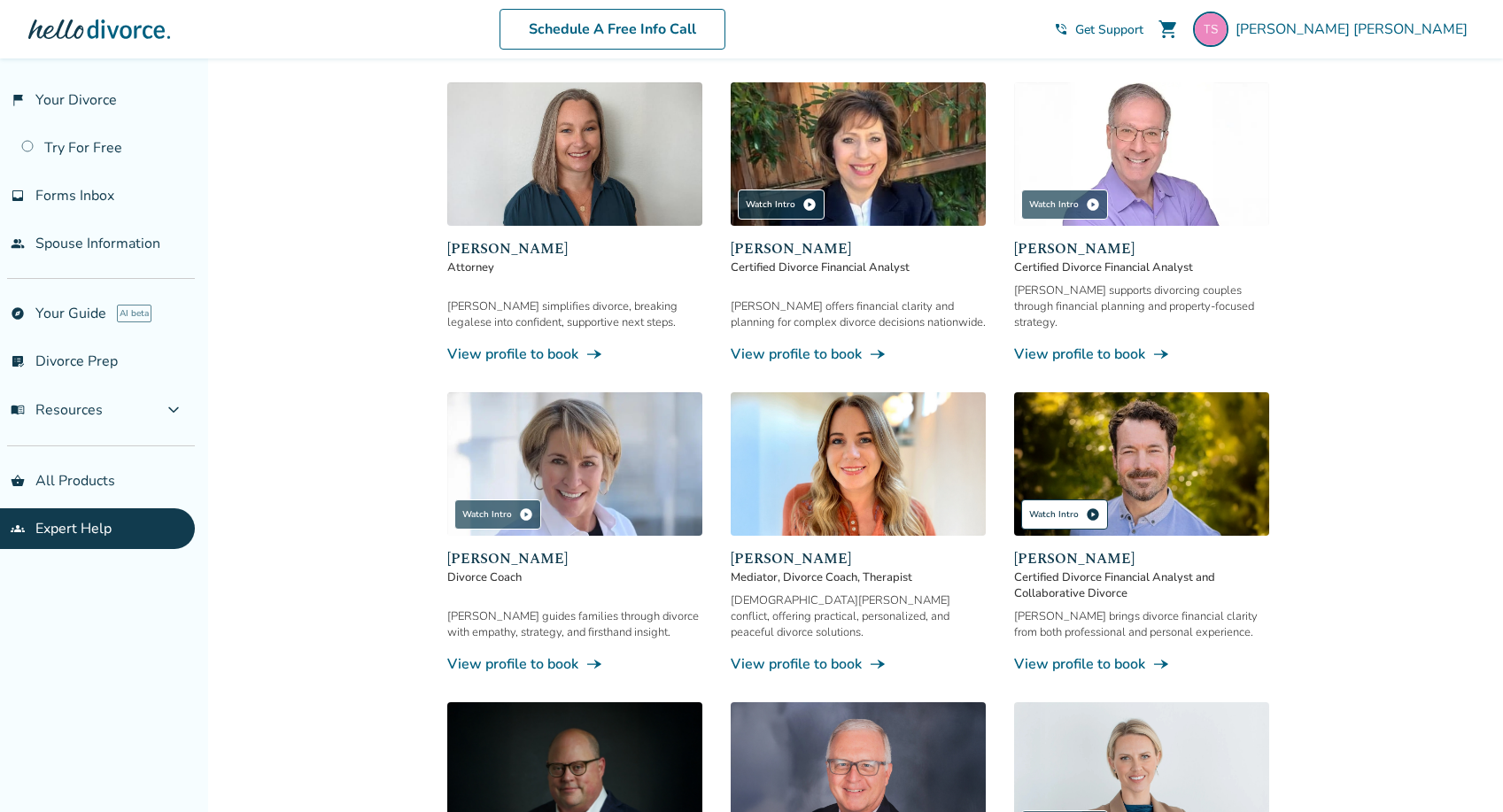
click at [1049, 499] on div "Watch Intro play_circle" at bounding box center [1064, 514] width 87 height 30
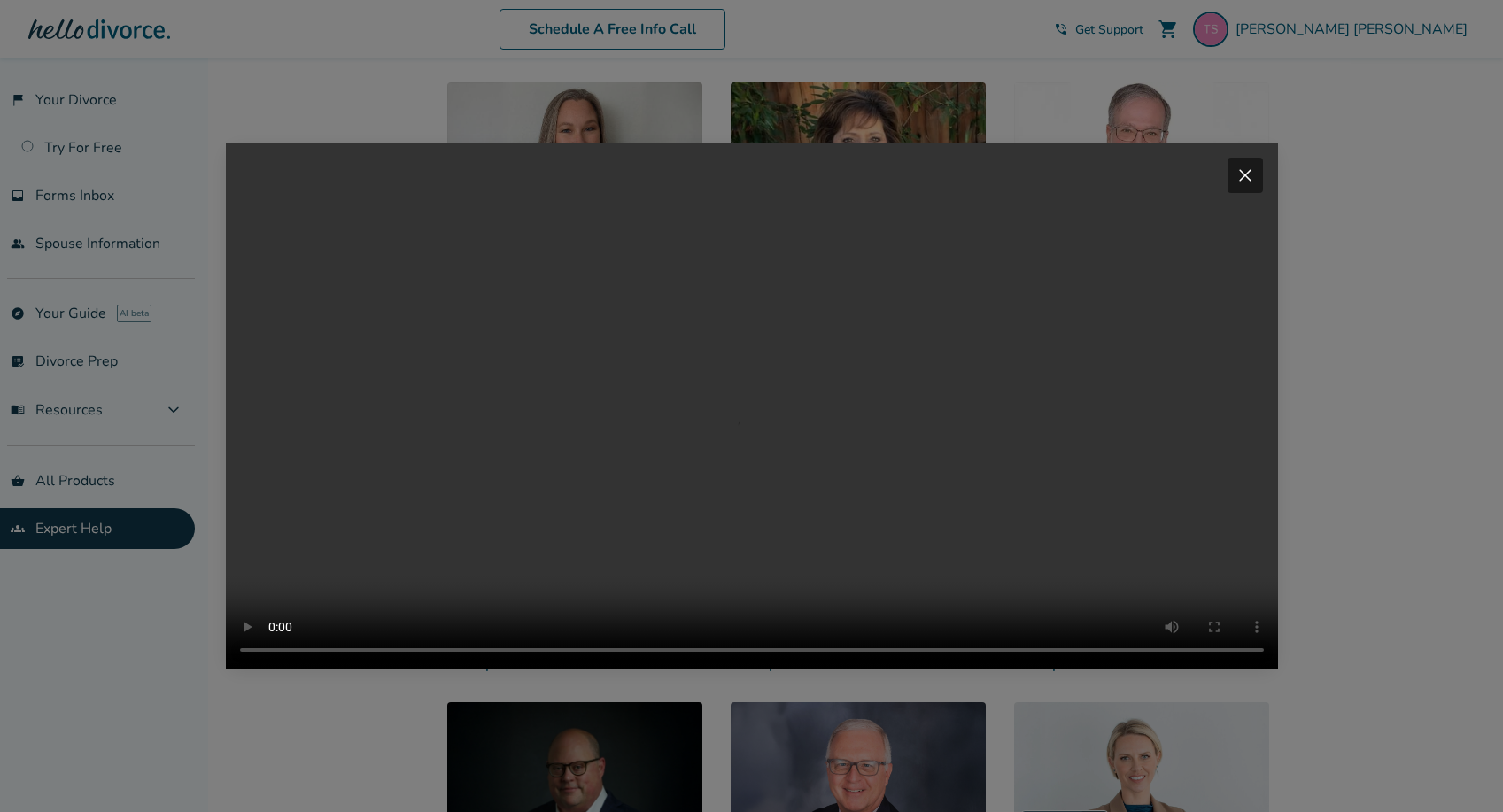
click at [1246, 165] on span "close" at bounding box center [1244, 175] width 21 height 21
